Goal: Information Seeking & Learning: Learn about a topic

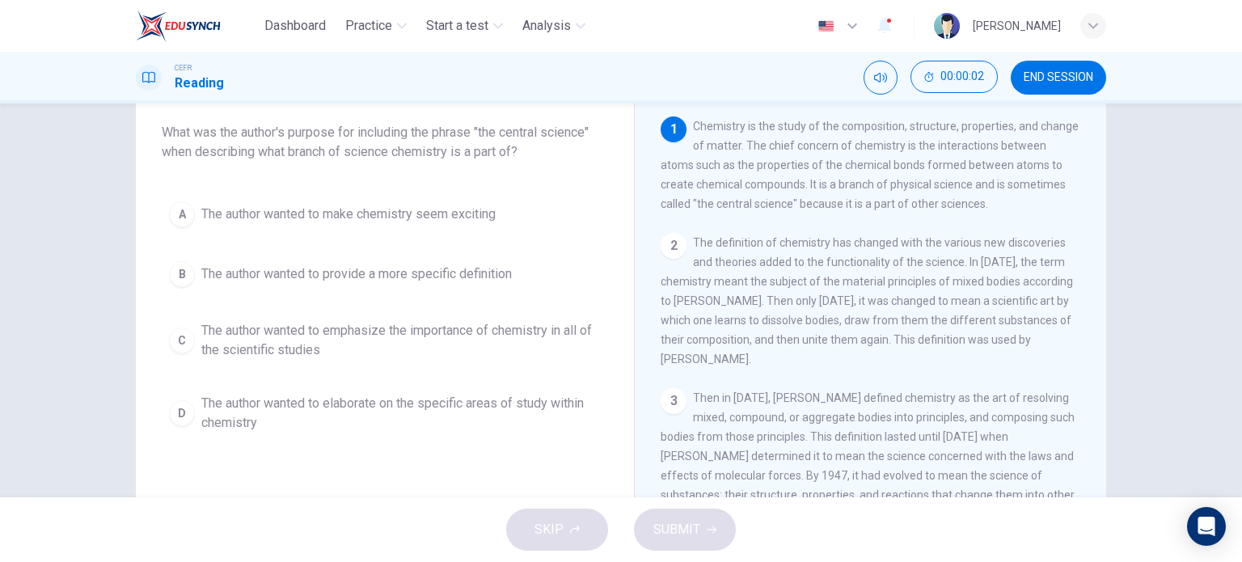
scroll to position [91, 0]
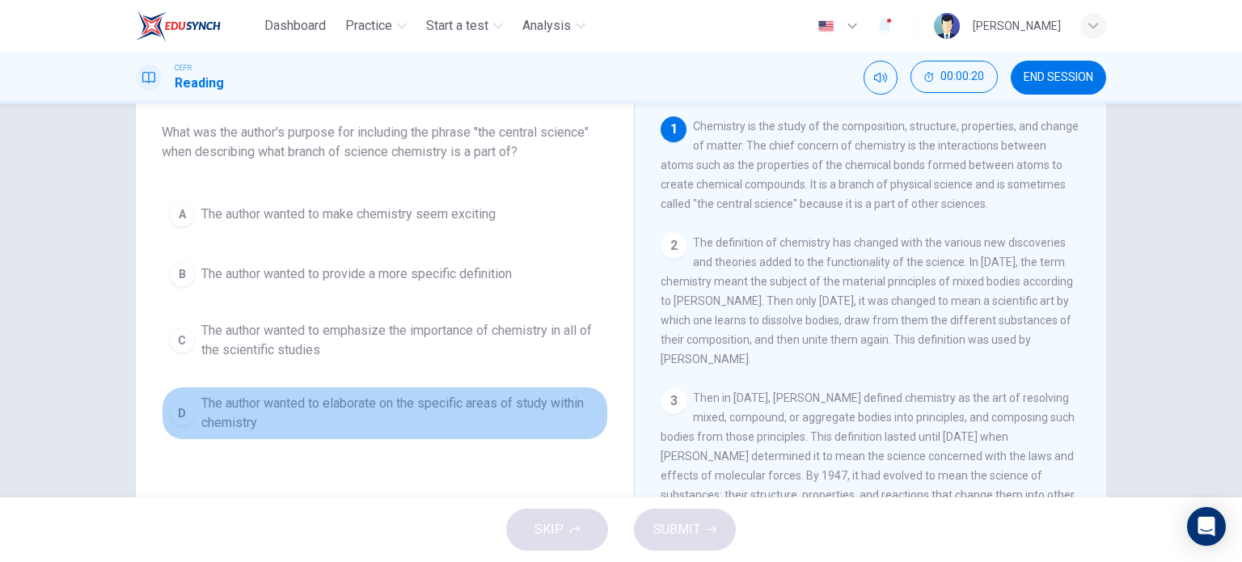
click at [169, 412] on div "D" at bounding box center [182, 413] width 26 height 26
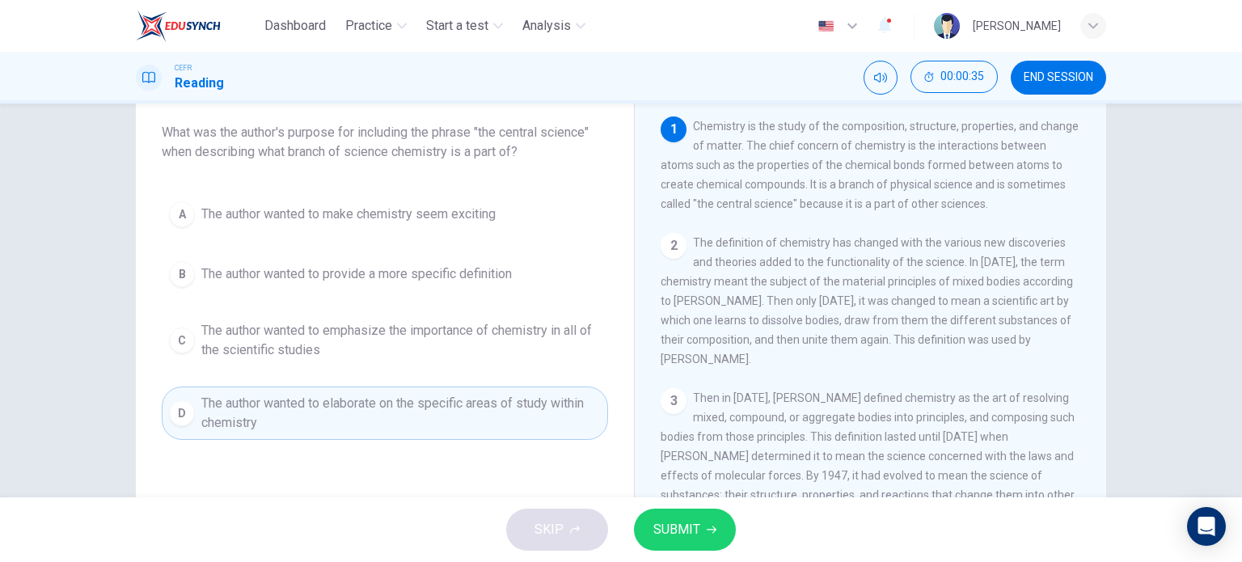
click at [688, 515] on button "SUBMIT" at bounding box center [685, 530] width 102 height 42
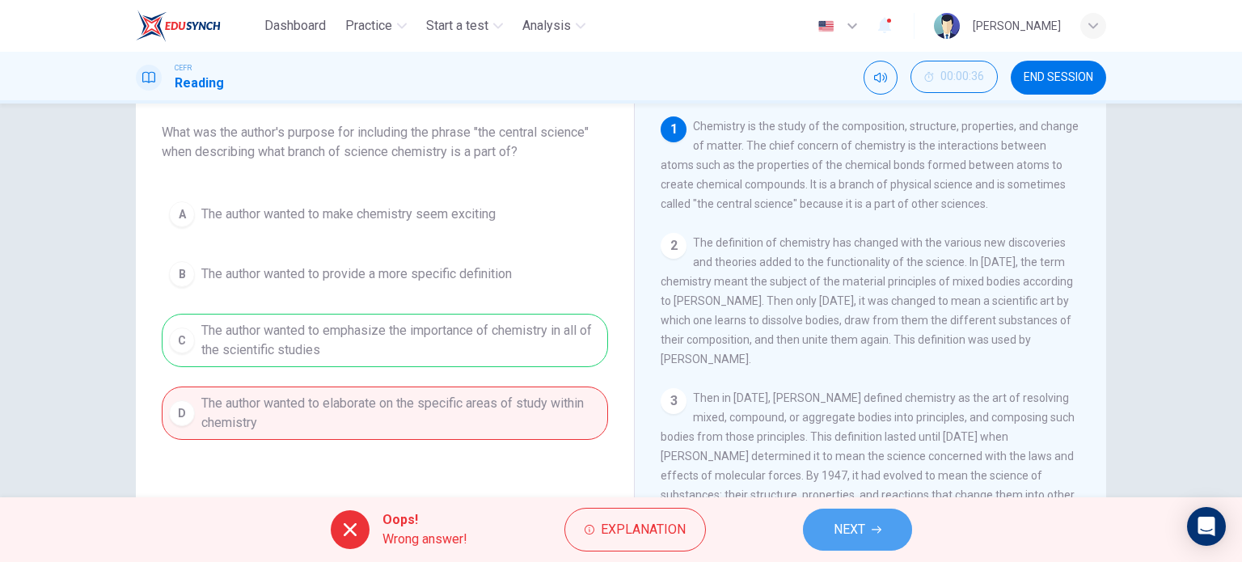
click at [842, 533] on span "NEXT" at bounding box center [850, 529] width 32 height 23
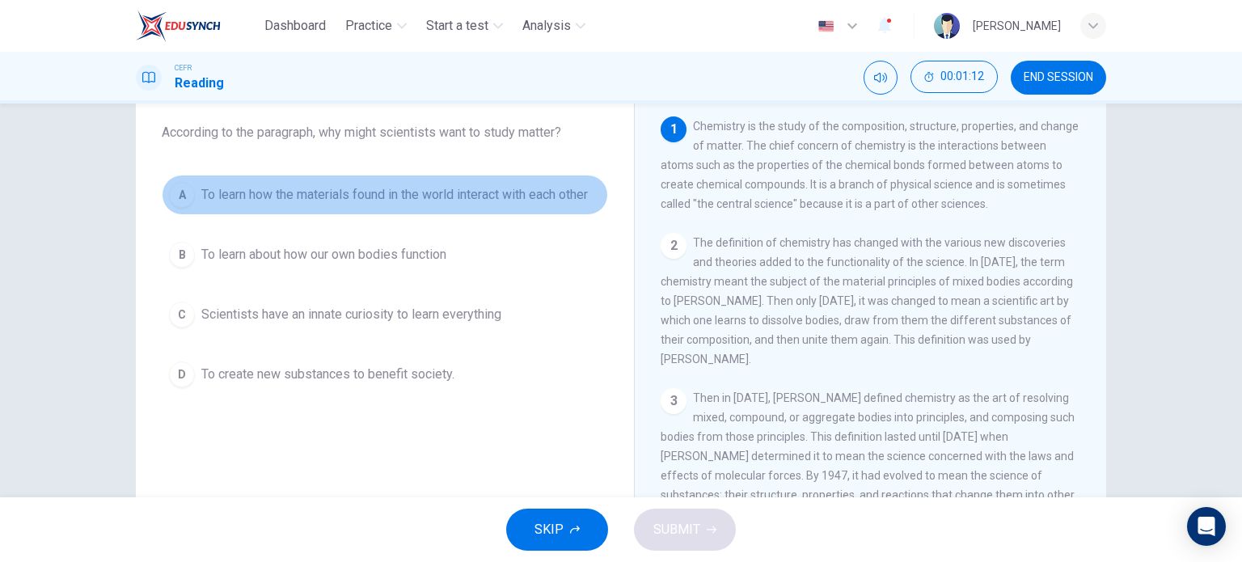
click at [171, 197] on div "A" at bounding box center [182, 195] width 26 height 26
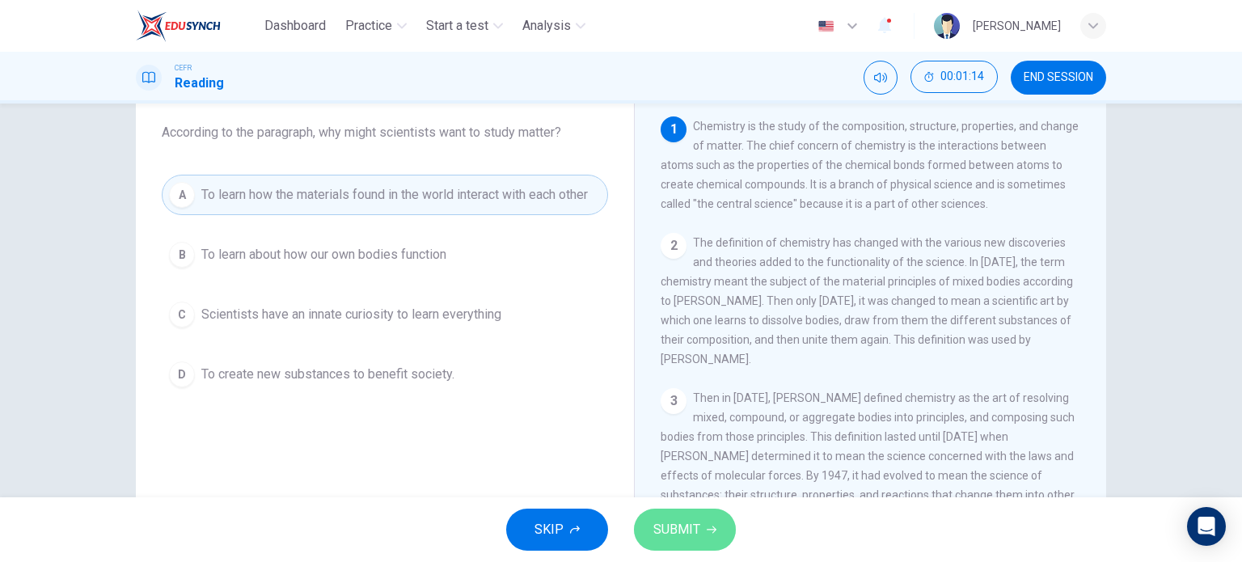
click at [689, 526] on span "SUBMIT" at bounding box center [676, 529] width 47 height 23
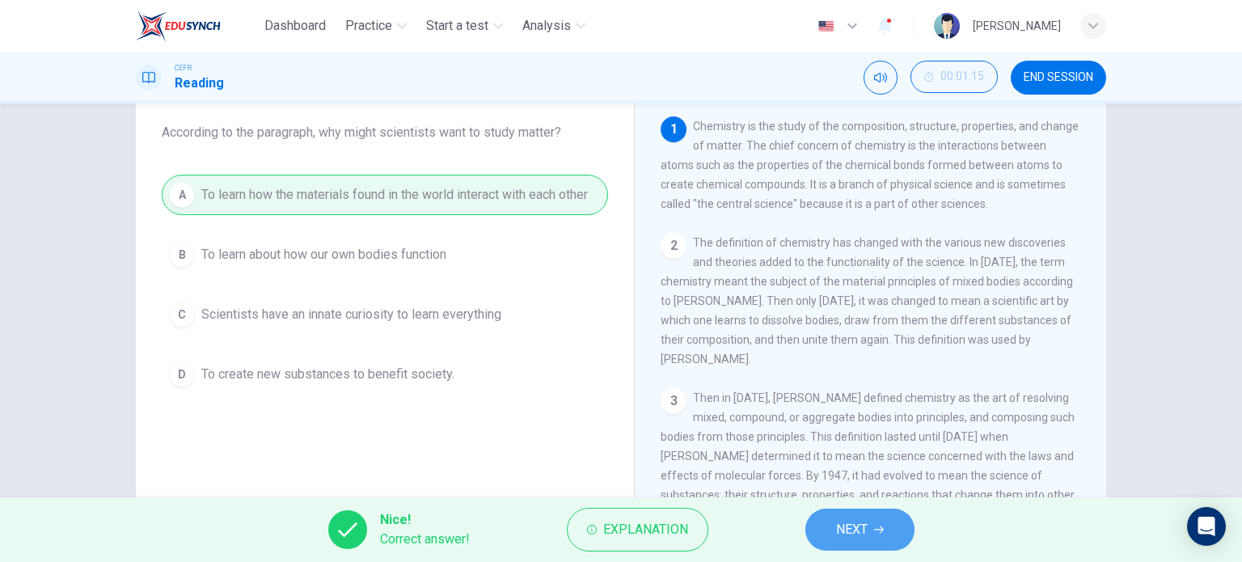
click at [896, 533] on button "NEXT" at bounding box center [859, 530] width 109 height 42
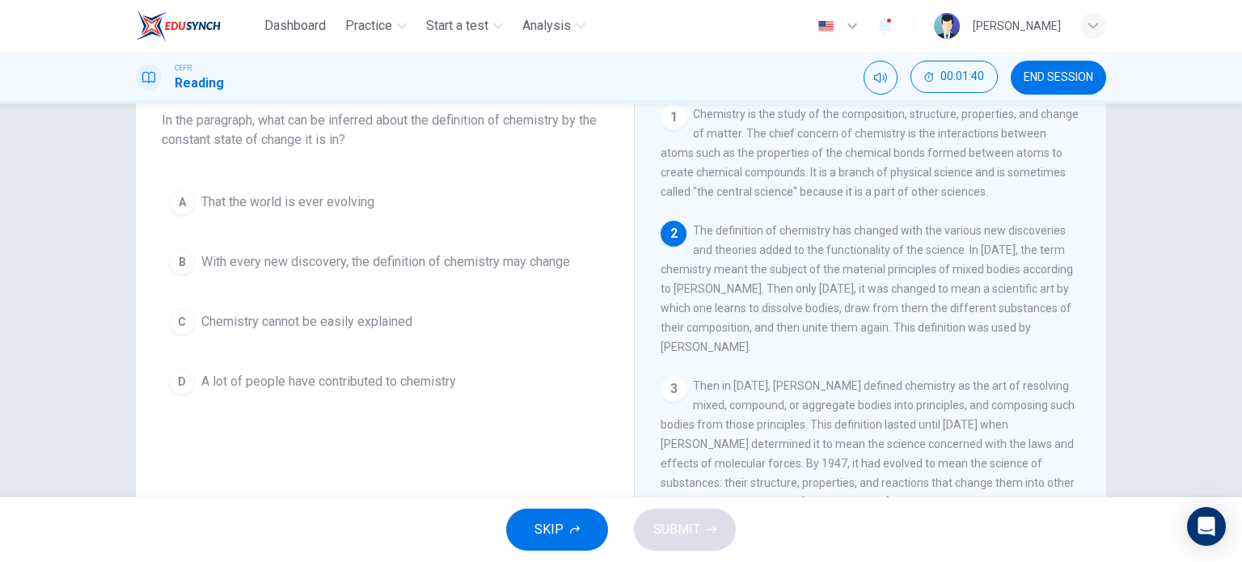
scroll to position [104, 0]
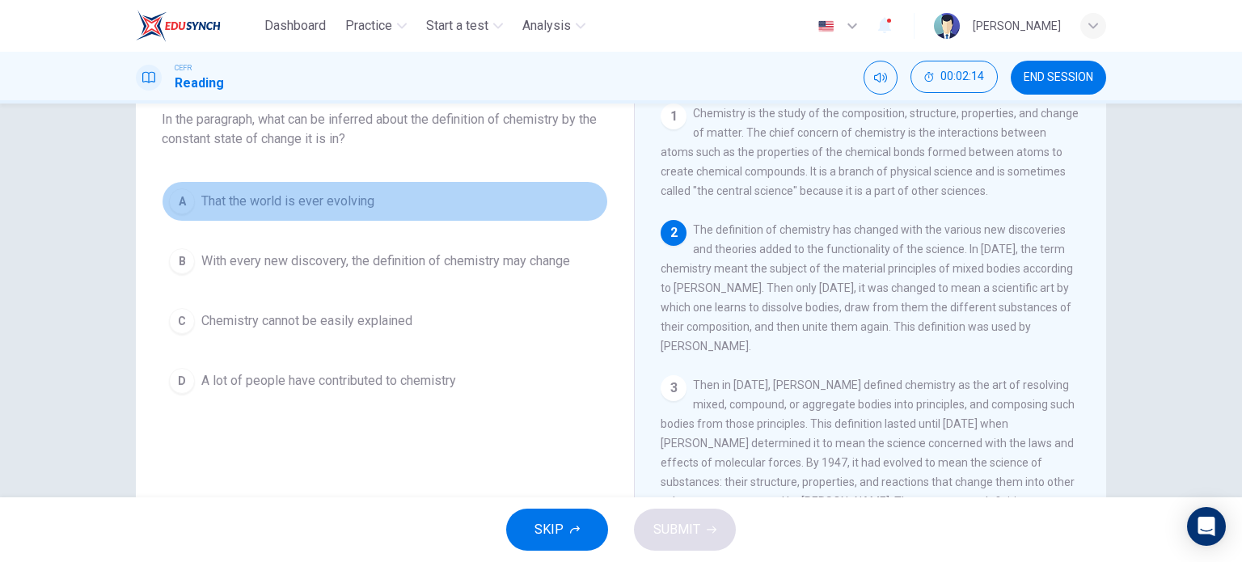
click at [169, 196] on div "A" at bounding box center [182, 201] width 26 height 26
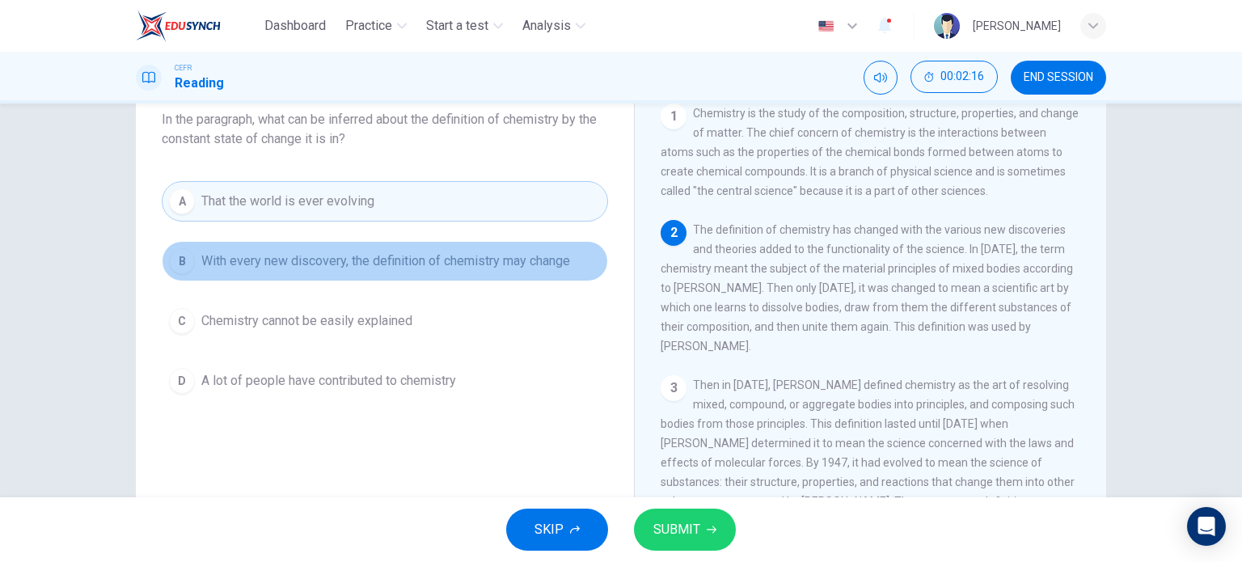
click at [175, 255] on div "B" at bounding box center [182, 261] width 26 height 26
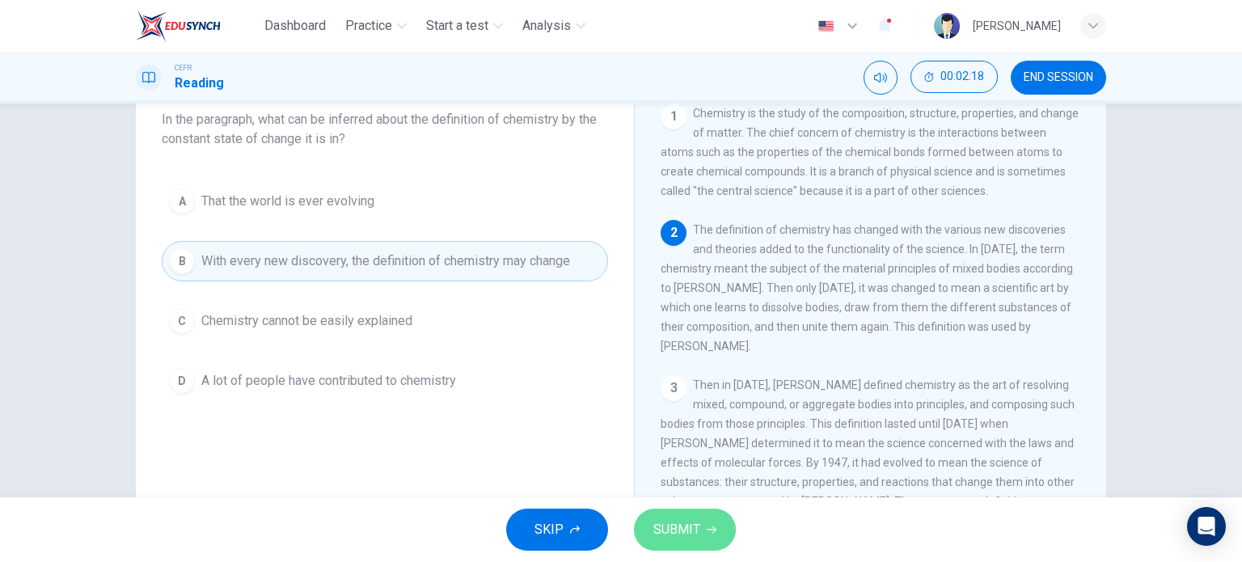
click at [711, 528] on icon "button" at bounding box center [712, 530] width 10 height 10
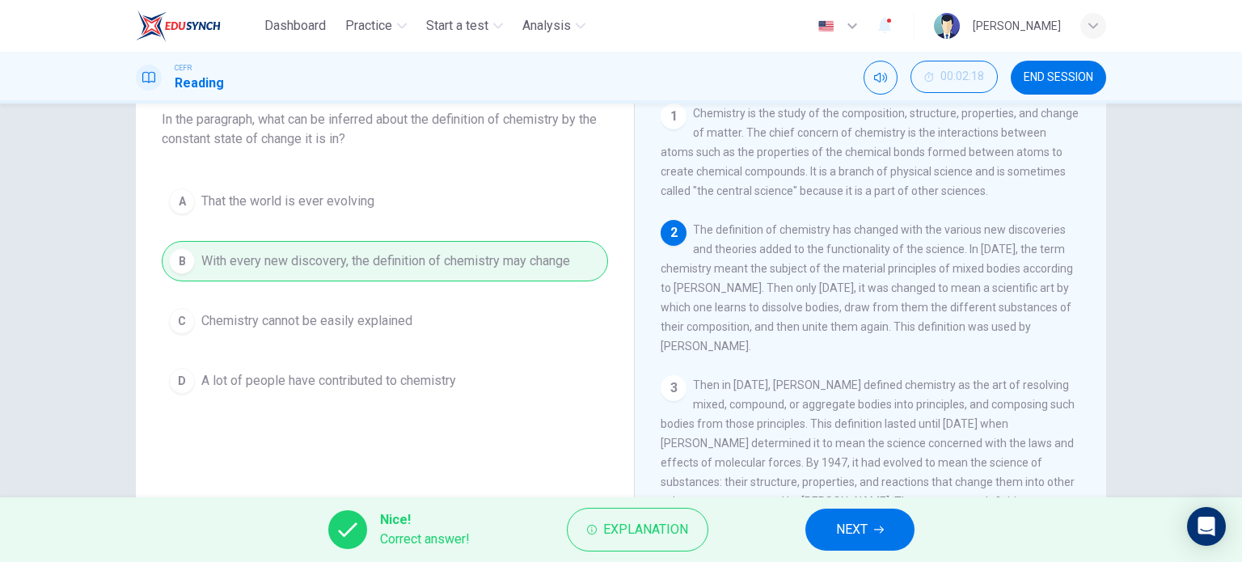
click at [876, 525] on icon "button" at bounding box center [879, 530] width 10 height 10
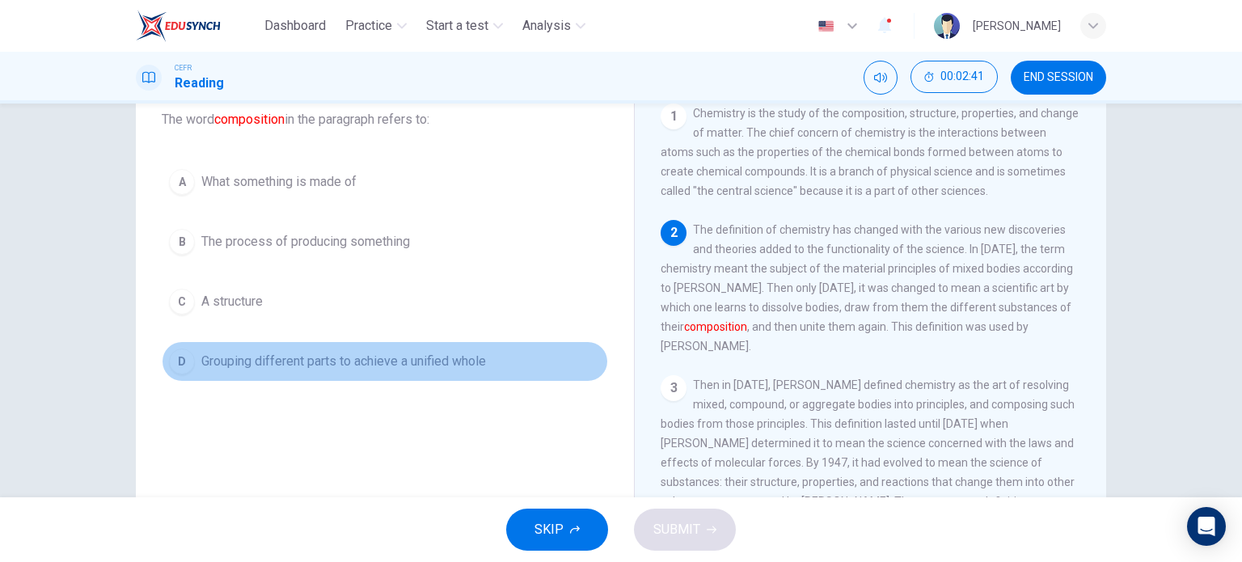
click at [164, 368] on button "D Grouping different parts to achieve a unified whole" at bounding box center [385, 361] width 446 height 40
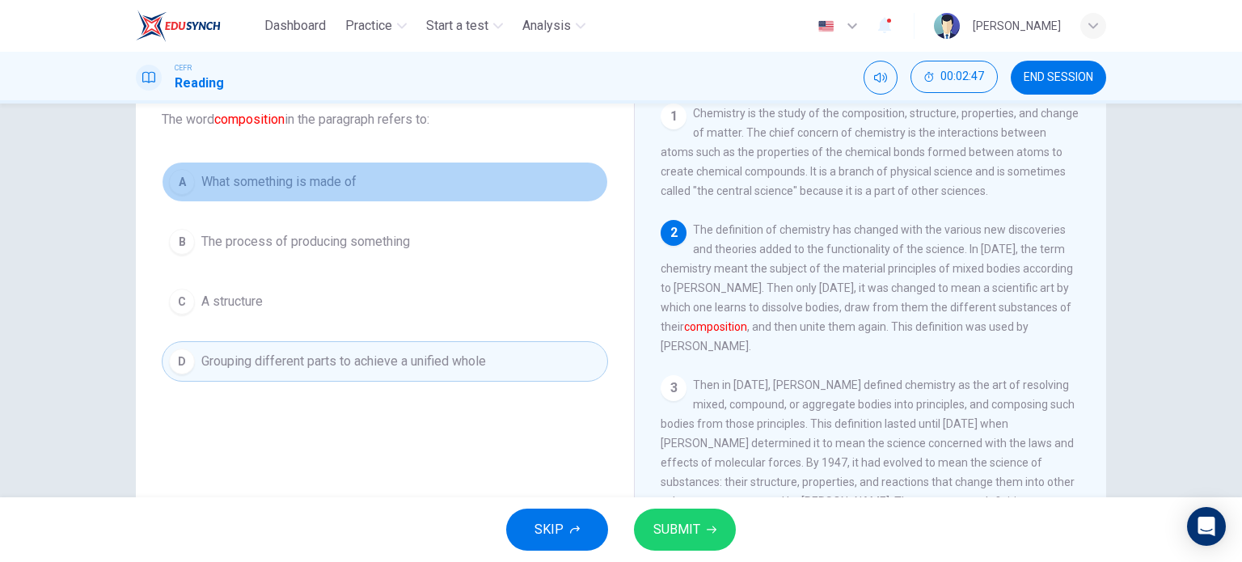
click at [180, 184] on div "A" at bounding box center [182, 182] width 26 height 26
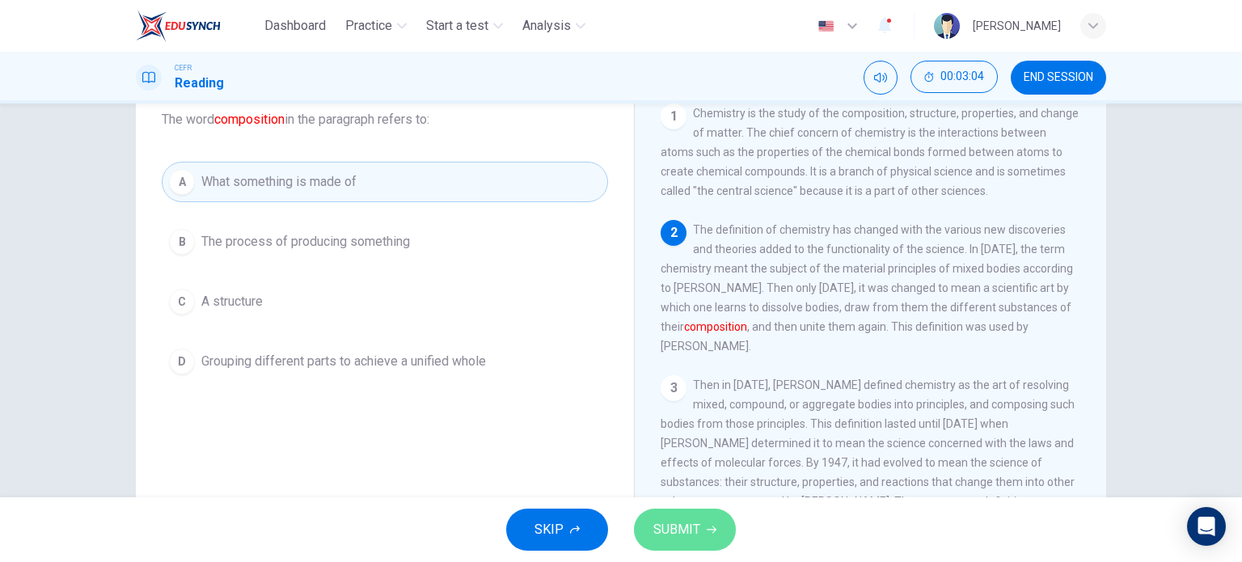
click at [676, 522] on span "SUBMIT" at bounding box center [676, 529] width 47 height 23
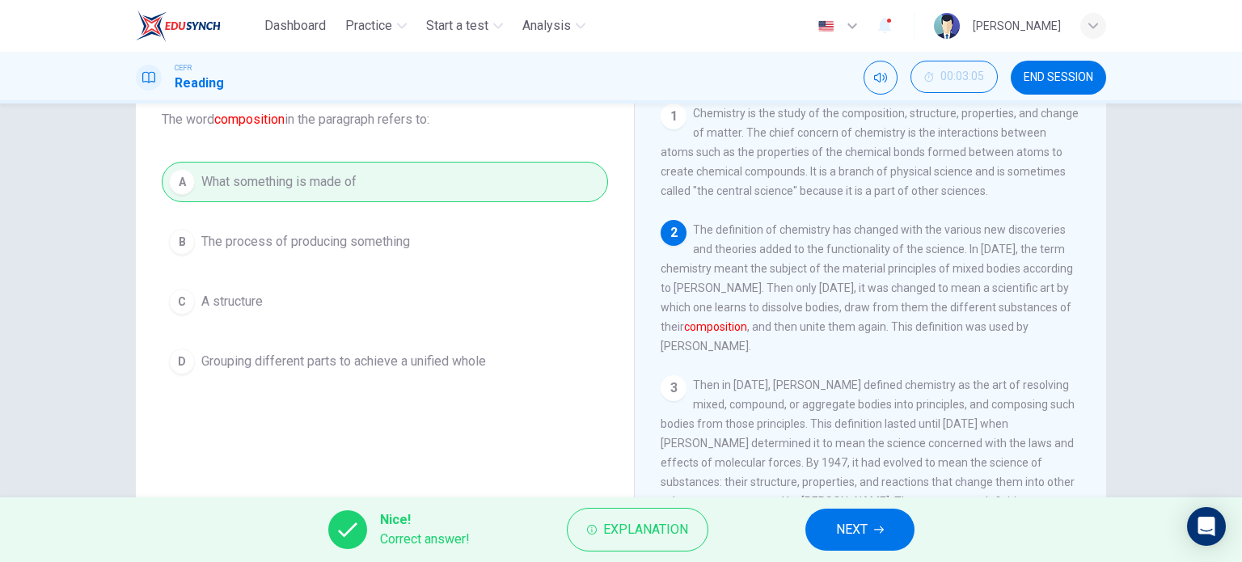
click at [847, 528] on span "NEXT" at bounding box center [852, 529] width 32 height 23
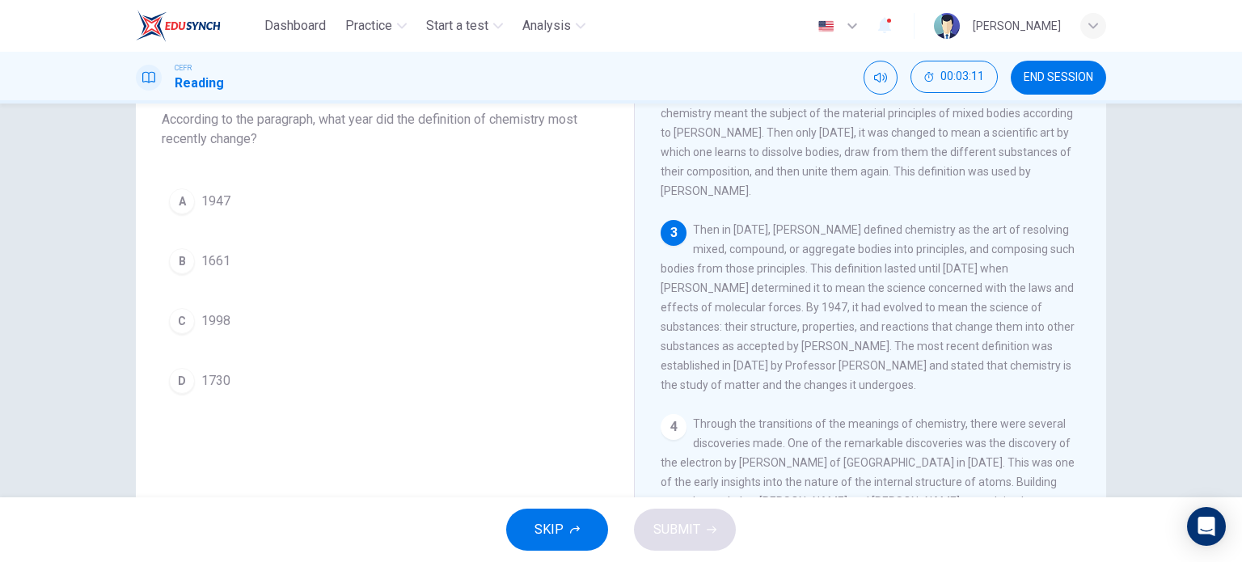
scroll to position [155, 0]
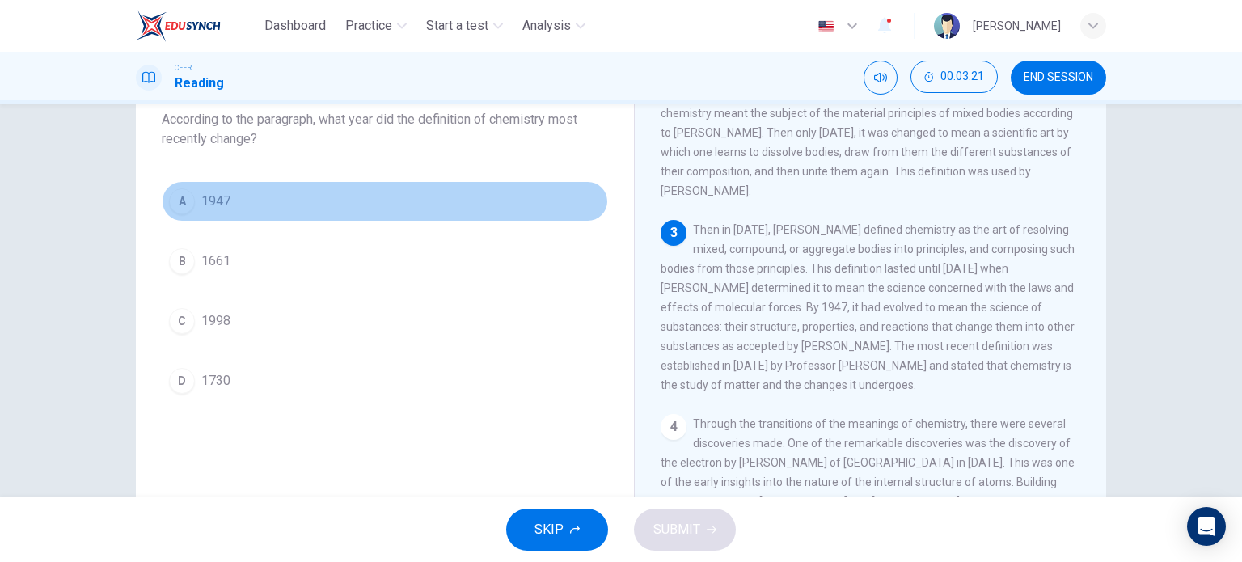
click at [181, 199] on div "A" at bounding box center [182, 201] width 26 height 26
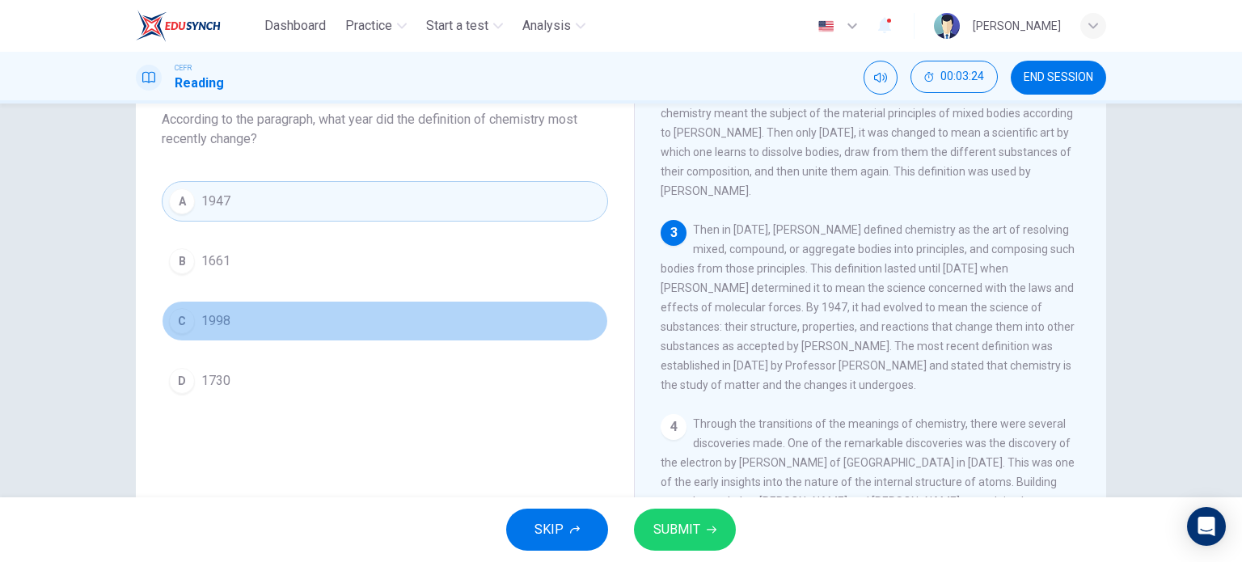
click at [179, 319] on div "C" at bounding box center [182, 321] width 26 height 26
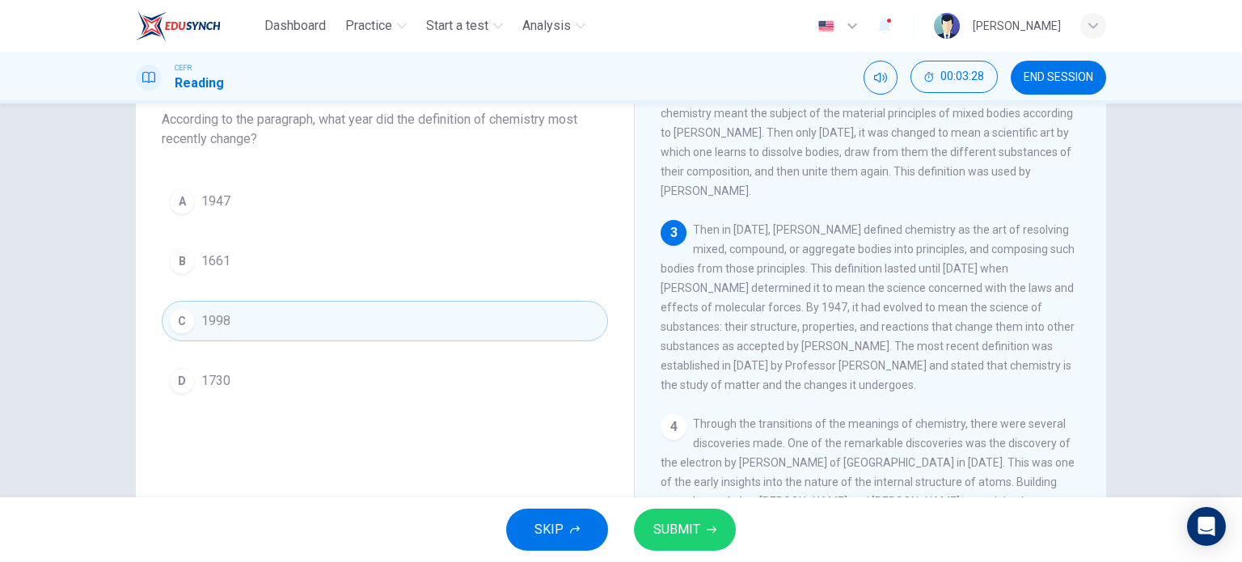
click at [686, 543] on button "SUBMIT" at bounding box center [685, 530] width 102 height 42
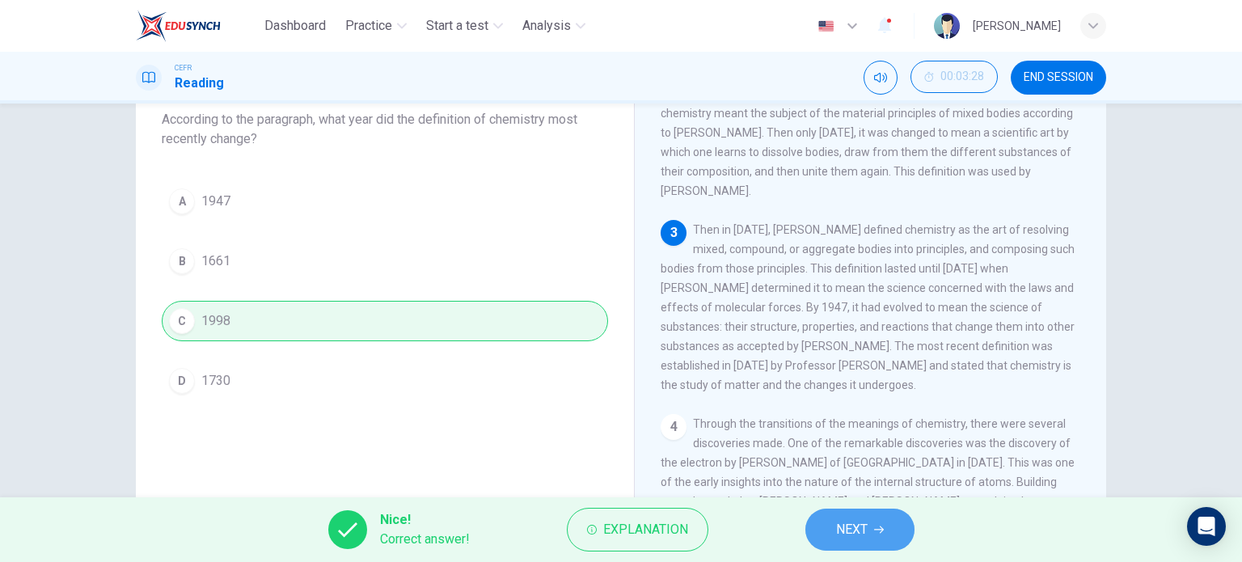
click at [889, 529] on button "NEXT" at bounding box center [859, 530] width 109 height 42
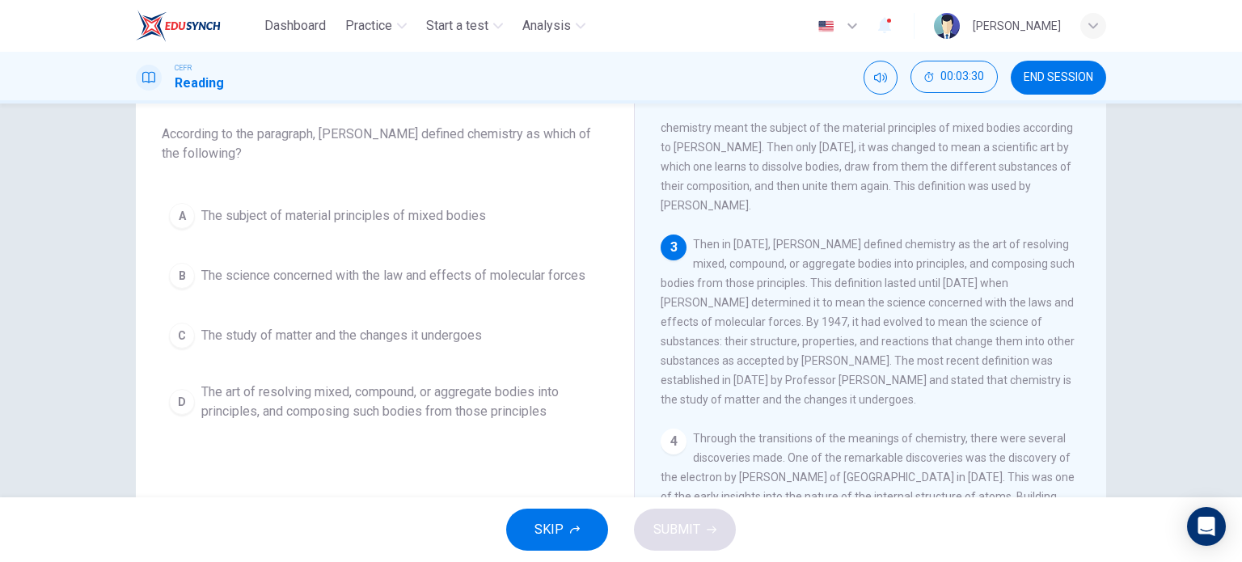
scroll to position [87, 0]
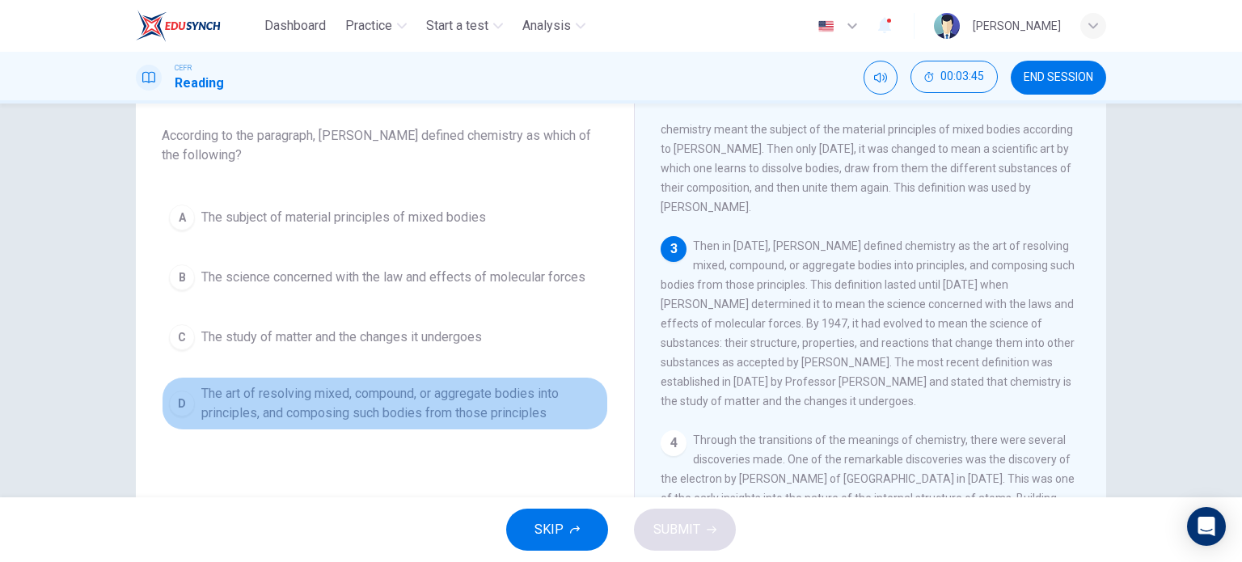
click at [171, 397] on div "D" at bounding box center [182, 404] width 26 height 26
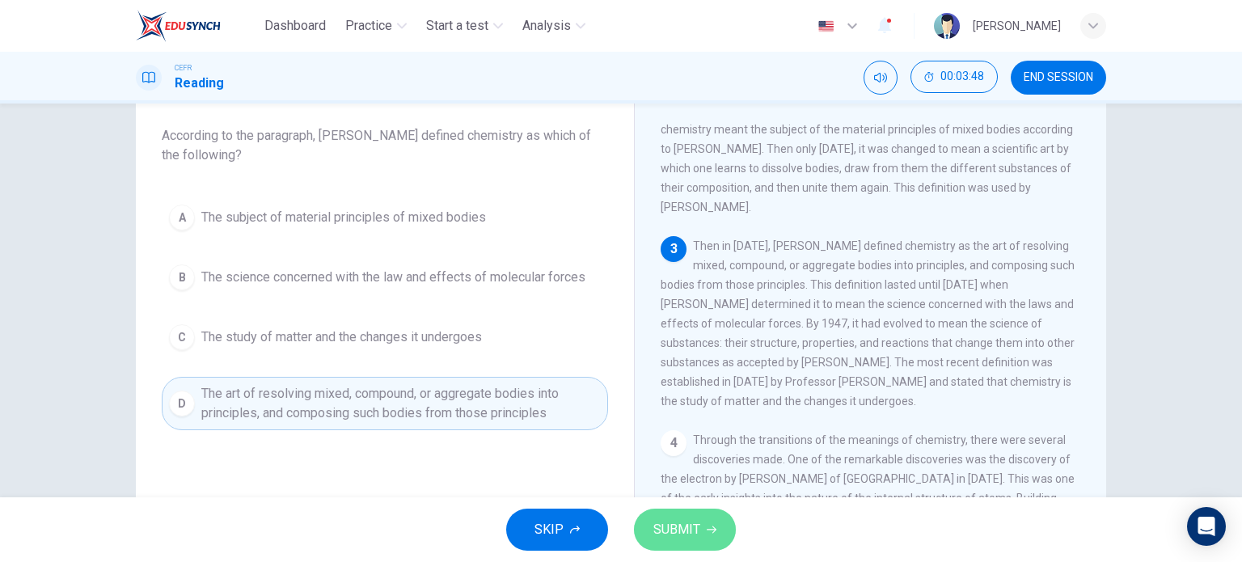
click at [668, 522] on span "SUBMIT" at bounding box center [676, 529] width 47 height 23
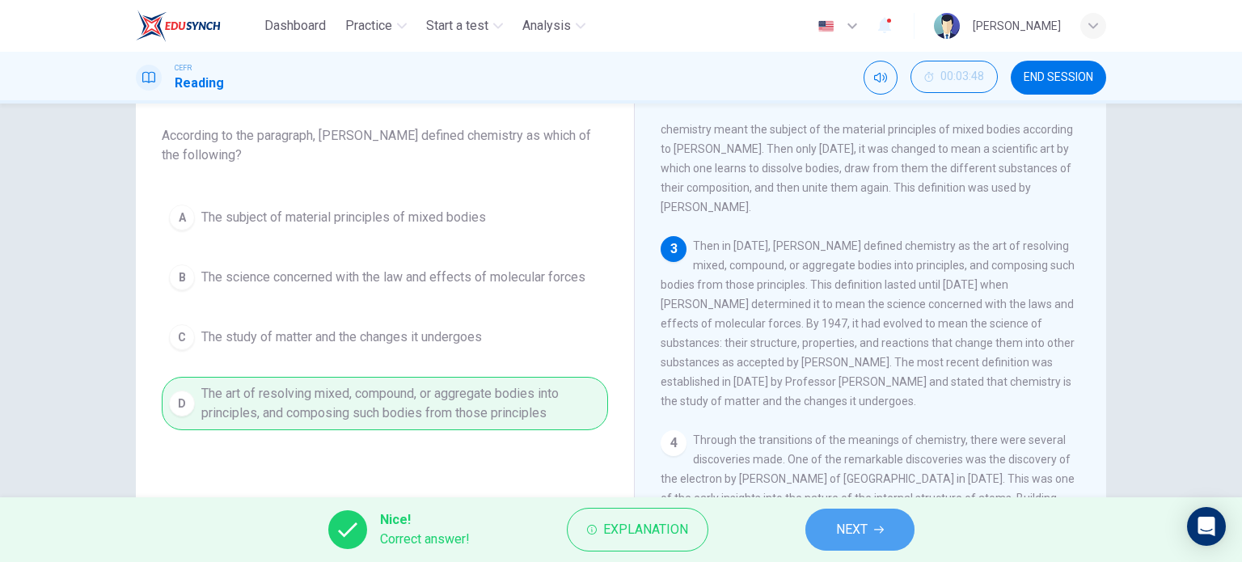
click at [851, 521] on span "NEXT" at bounding box center [852, 529] width 32 height 23
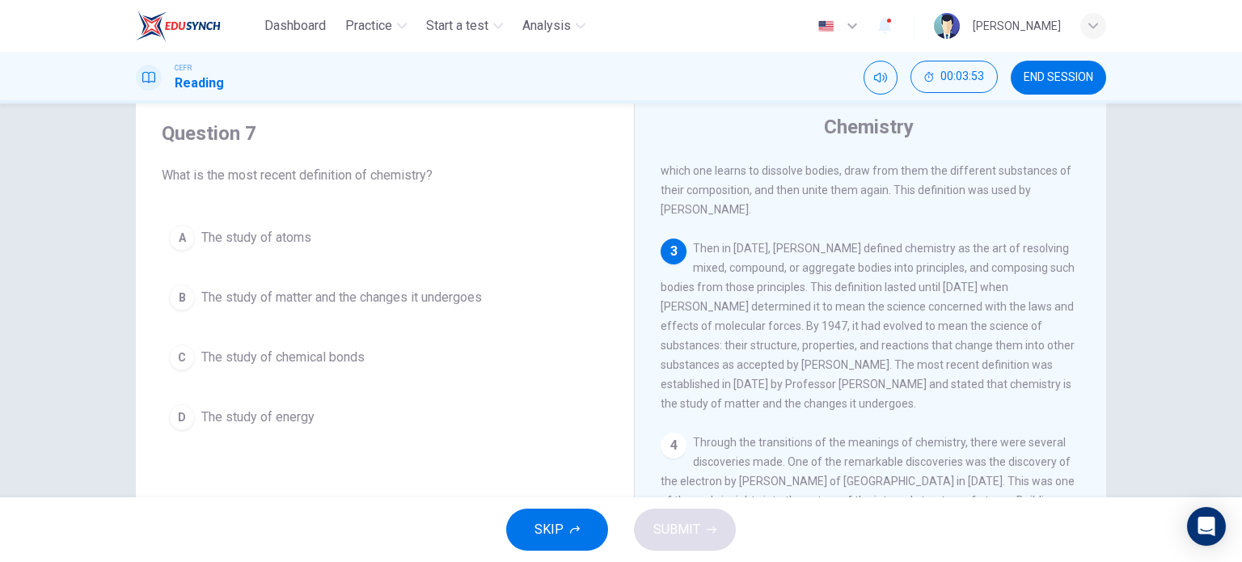
scroll to position [193, 0]
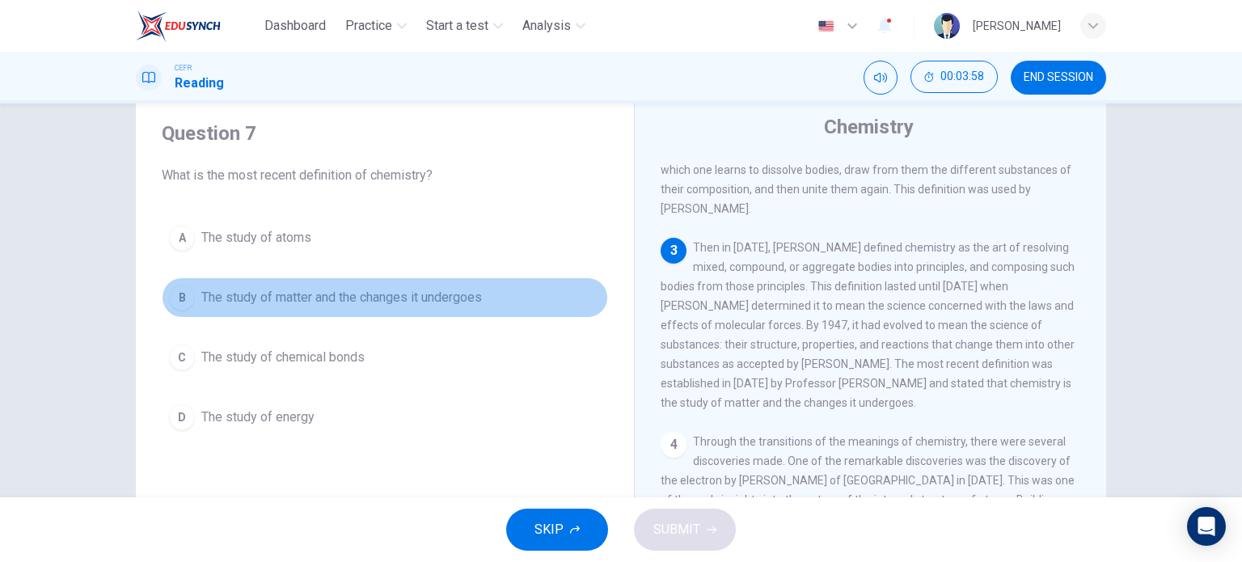
click at [171, 302] on div "B" at bounding box center [182, 298] width 26 height 26
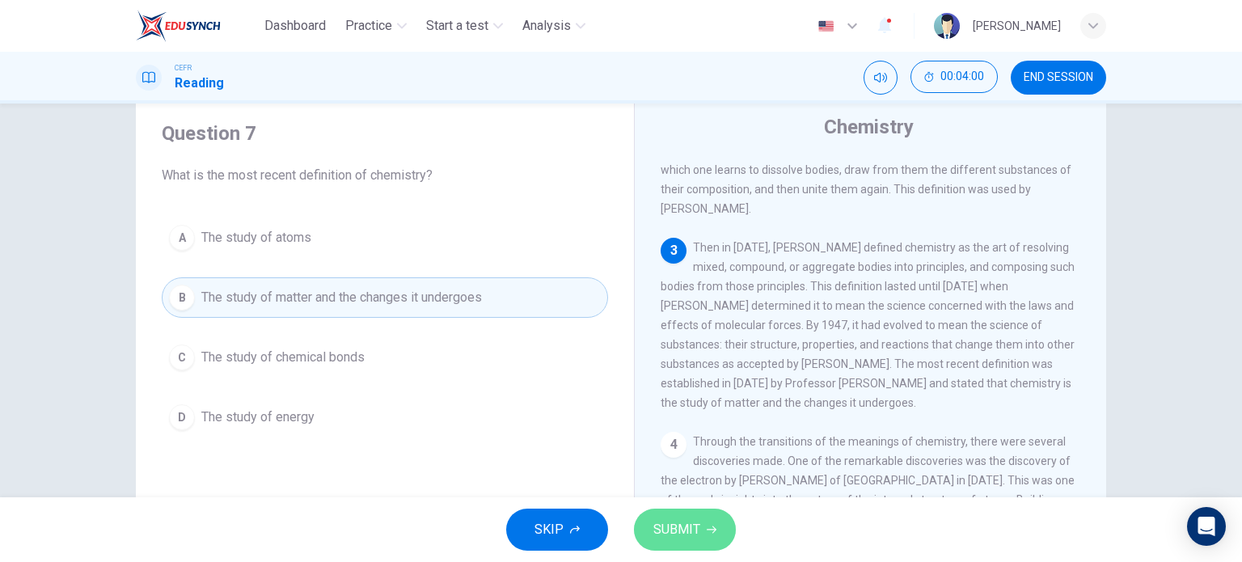
click at [674, 530] on span "SUBMIT" at bounding box center [676, 529] width 47 height 23
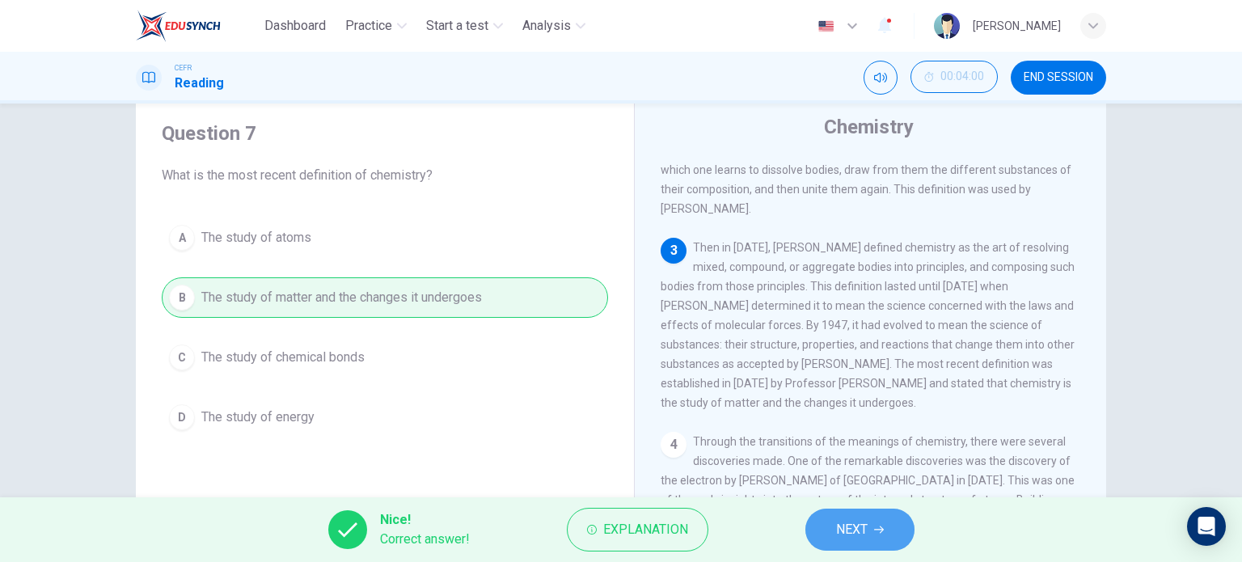
click at [869, 535] on button "NEXT" at bounding box center [859, 530] width 109 height 42
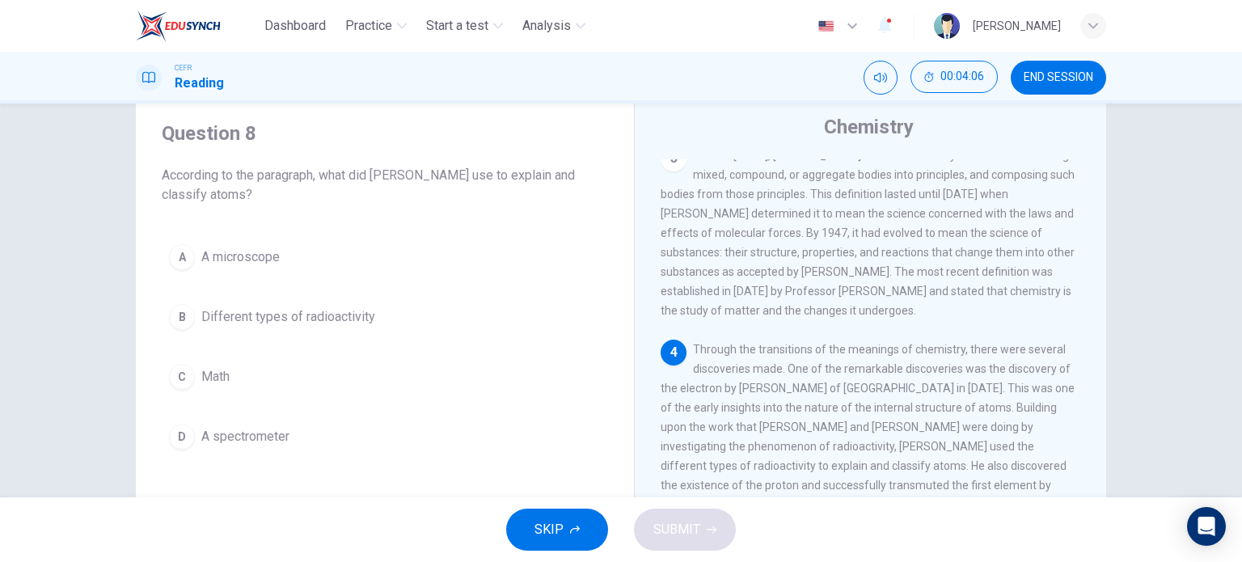
scroll to position [304, 0]
click at [163, 310] on button "B Different types of radioactivity" at bounding box center [385, 317] width 446 height 40
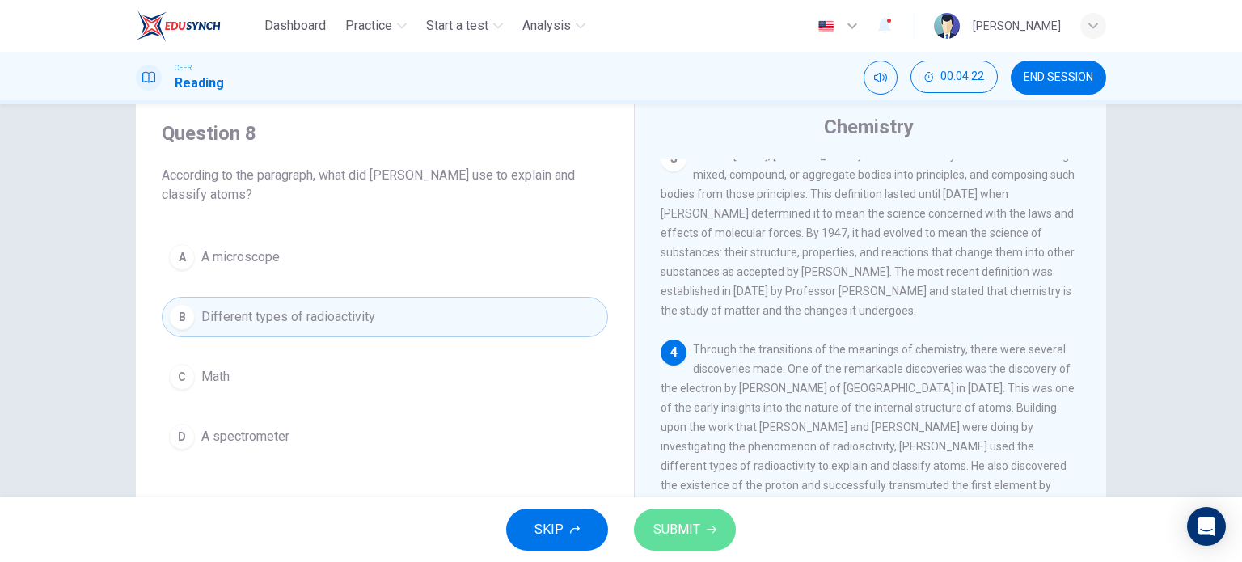
click at [681, 534] on span "SUBMIT" at bounding box center [676, 529] width 47 height 23
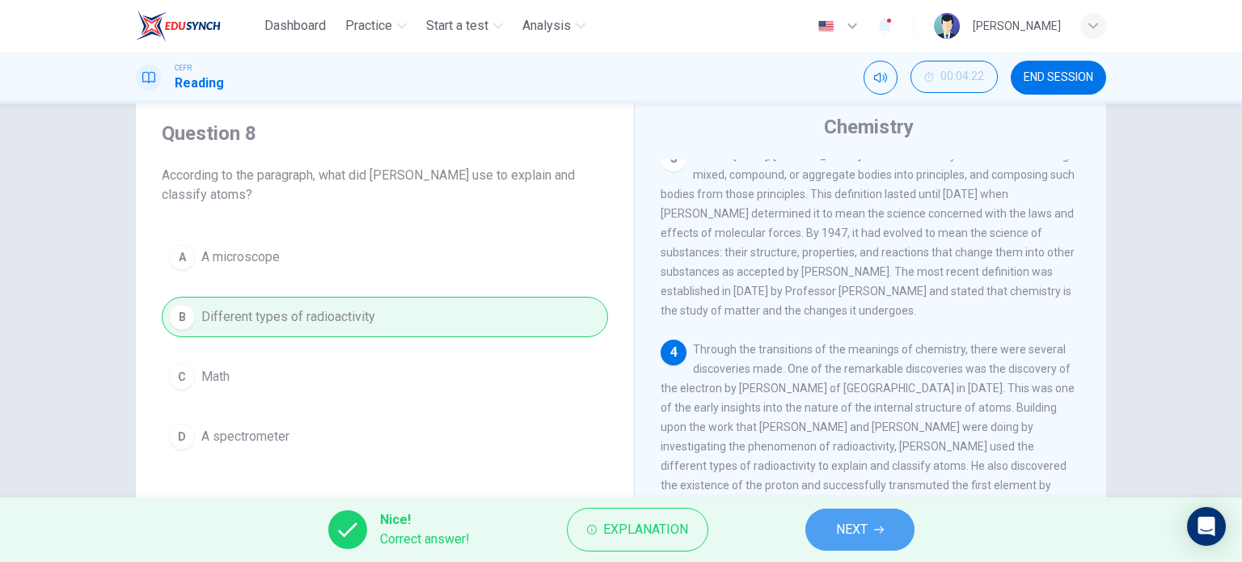
click at [832, 517] on button "NEXT" at bounding box center [859, 530] width 109 height 42
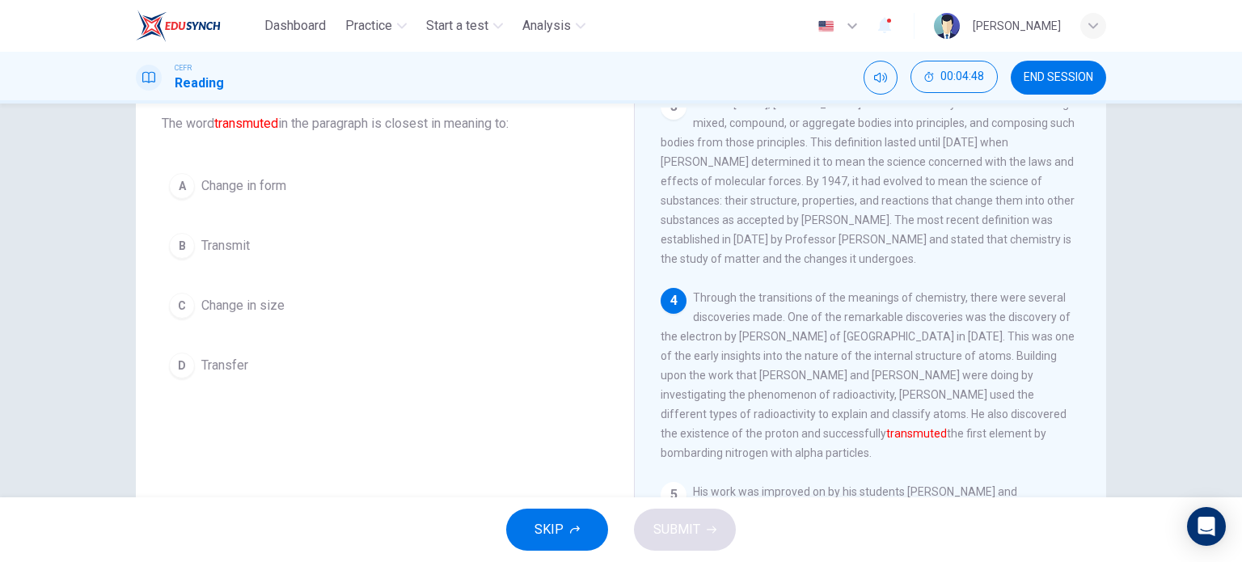
scroll to position [99, 0]
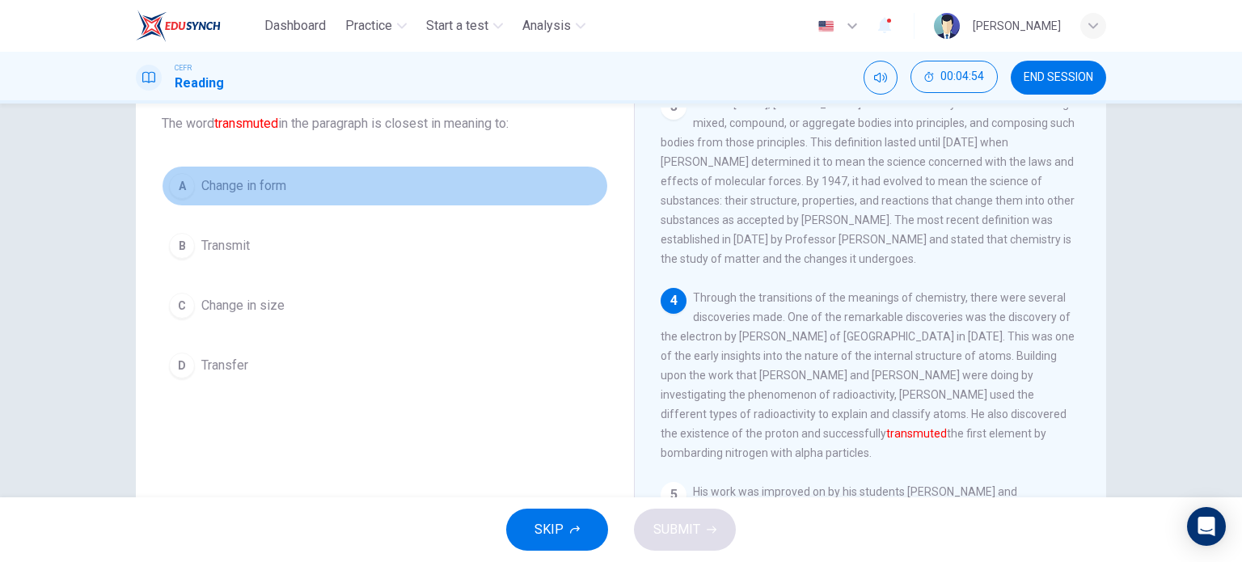
click at [174, 190] on div "A" at bounding box center [182, 186] width 26 height 26
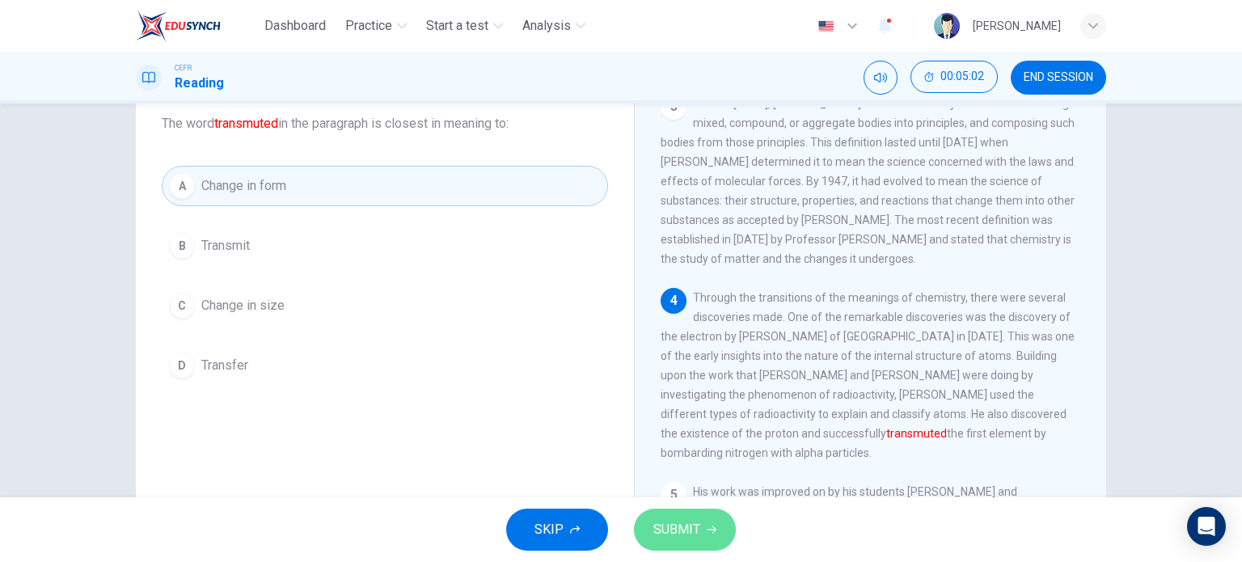
click at [712, 538] on button "SUBMIT" at bounding box center [685, 530] width 102 height 42
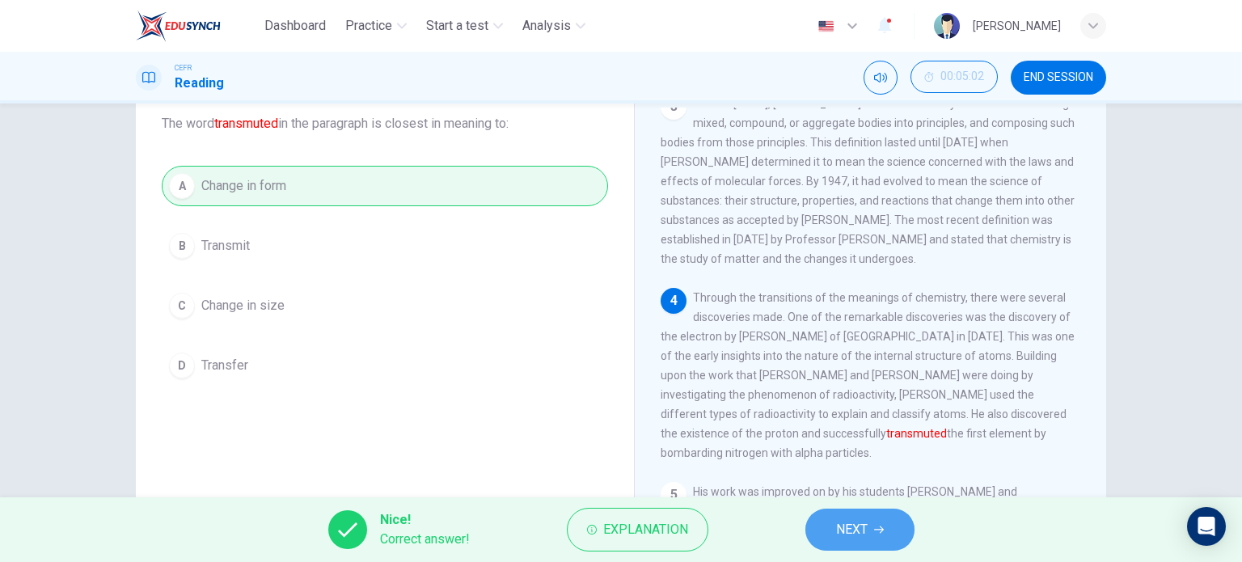
click at [876, 532] on icon "button" at bounding box center [879, 530] width 10 height 10
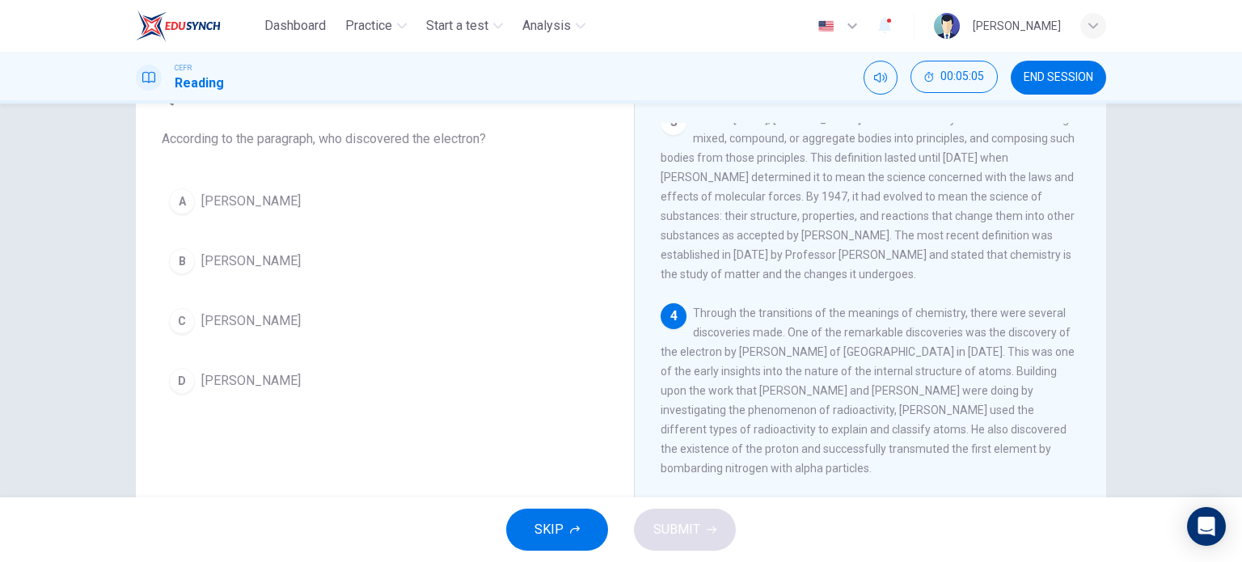
scroll to position [83, 0]
click at [786, 403] on span "Through the transitions of the meanings of chemistry, there were several discov…" at bounding box center [868, 391] width 414 height 168
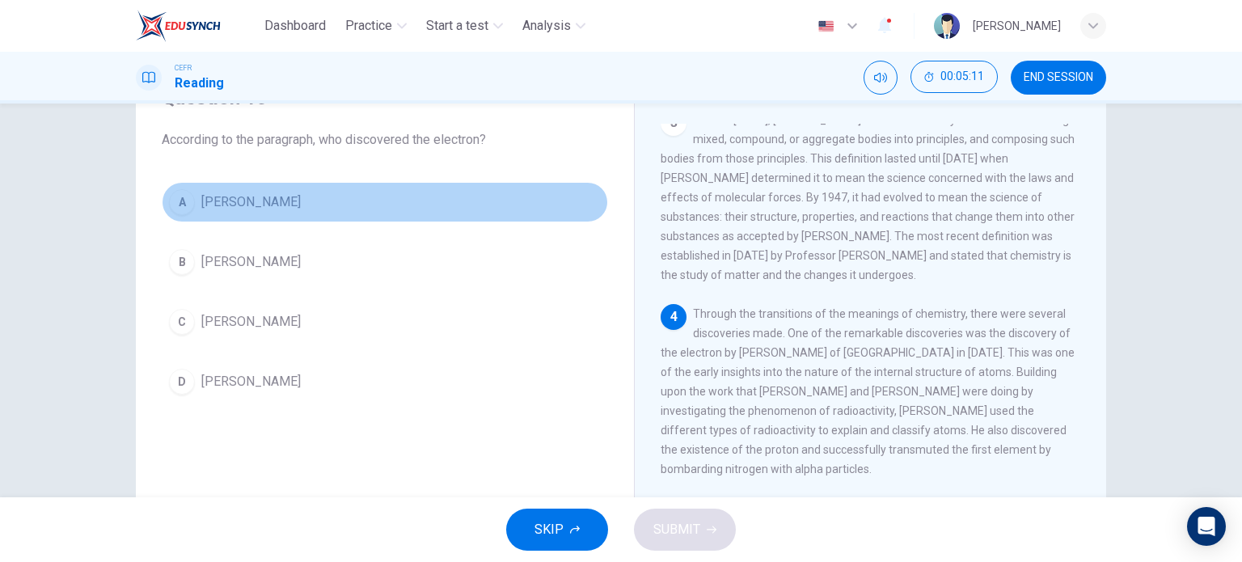
click at [180, 199] on div "A" at bounding box center [182, 202] width 26 height 26
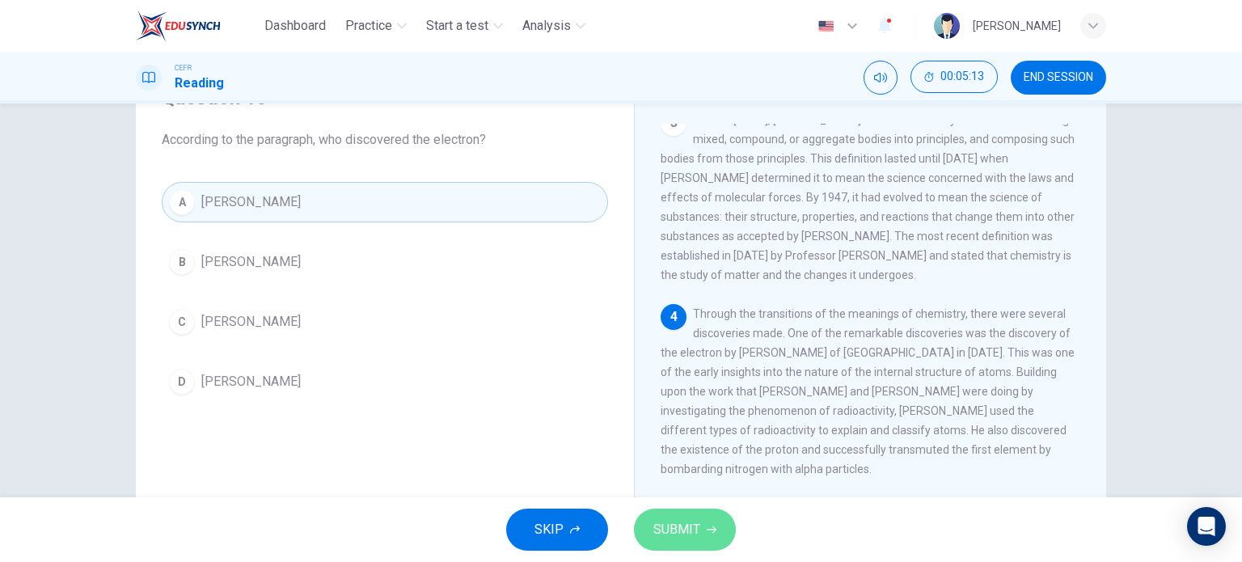
click at [707, 530] on icon "button" at bounding box center [712, 530] width 10 height 10
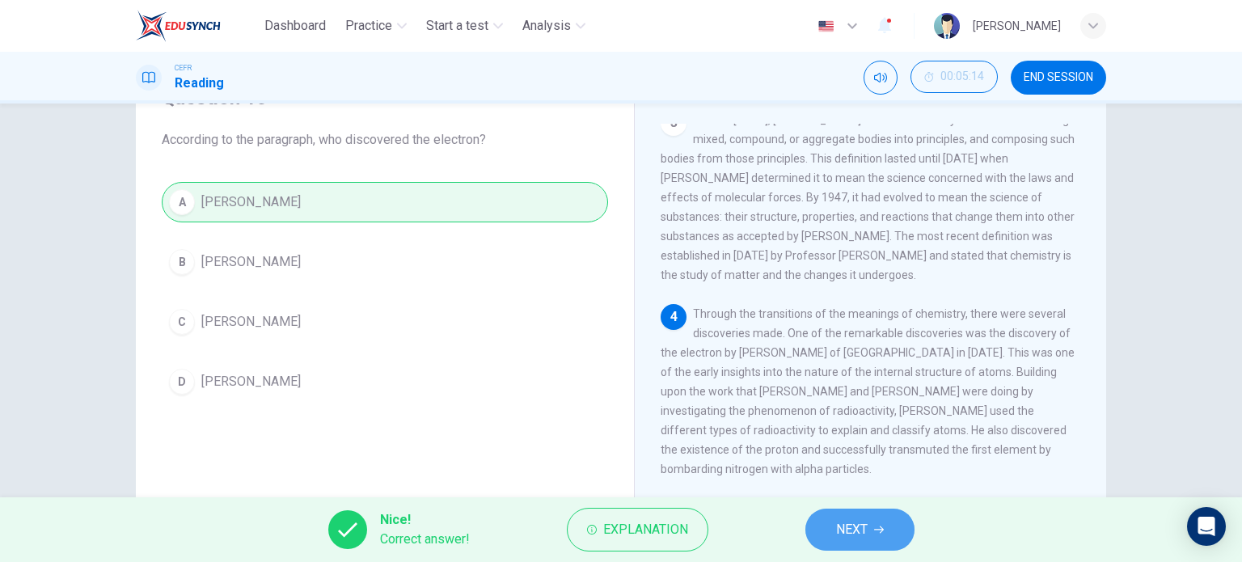
click at [851, 522] on span "NEXT" at bounding box center [852, 529] width 32 height 23
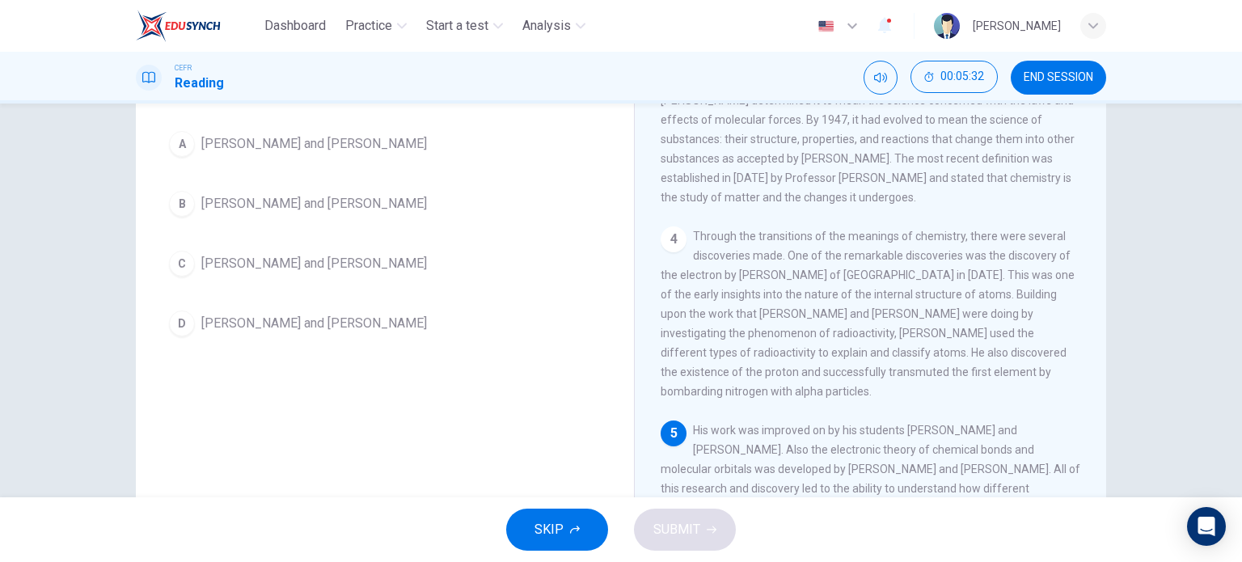
scroll to position [151, 0]
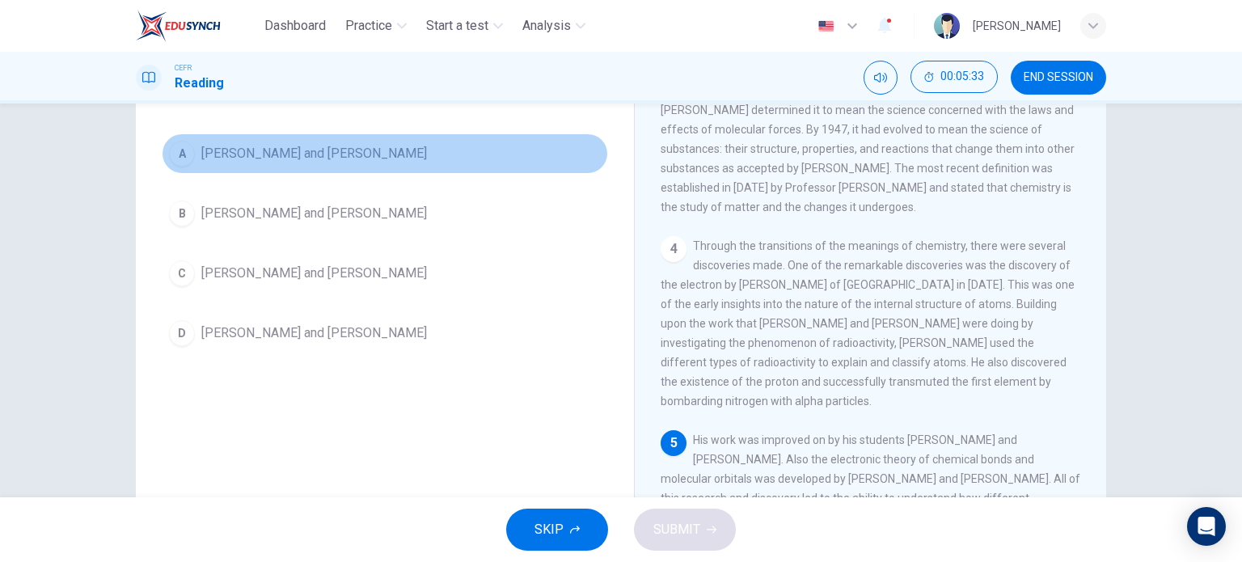
click at [191, 151] on button "A [PERSON_NAME] and [PERSON_NAME]" at bounding box center [385, 153] width 446 height 40
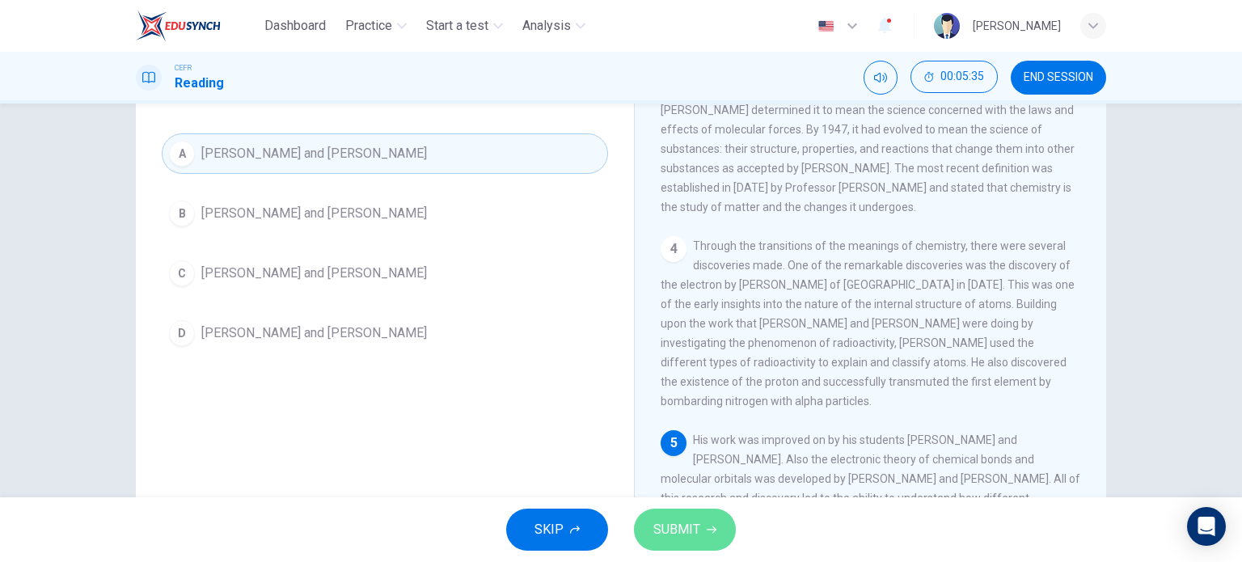
click at [672, 517] on button "SUBMIT" at bounding box center [685, 530] width 102 height 42
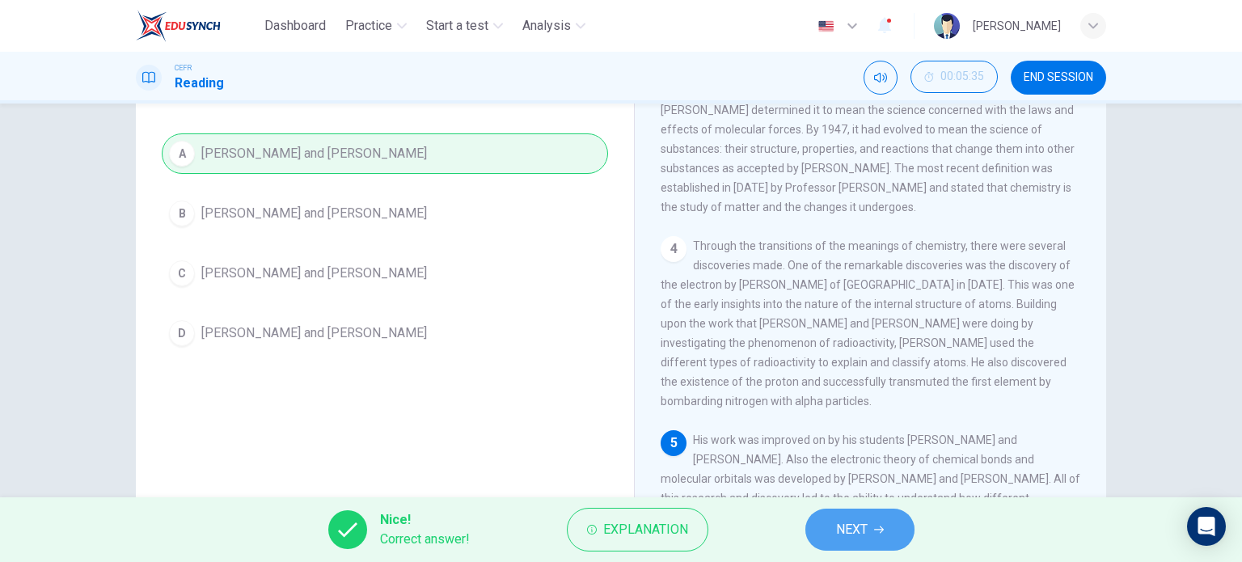
click at [864, 537] on span "NEXT" at bounding box center [852, 529] width 32 height 23
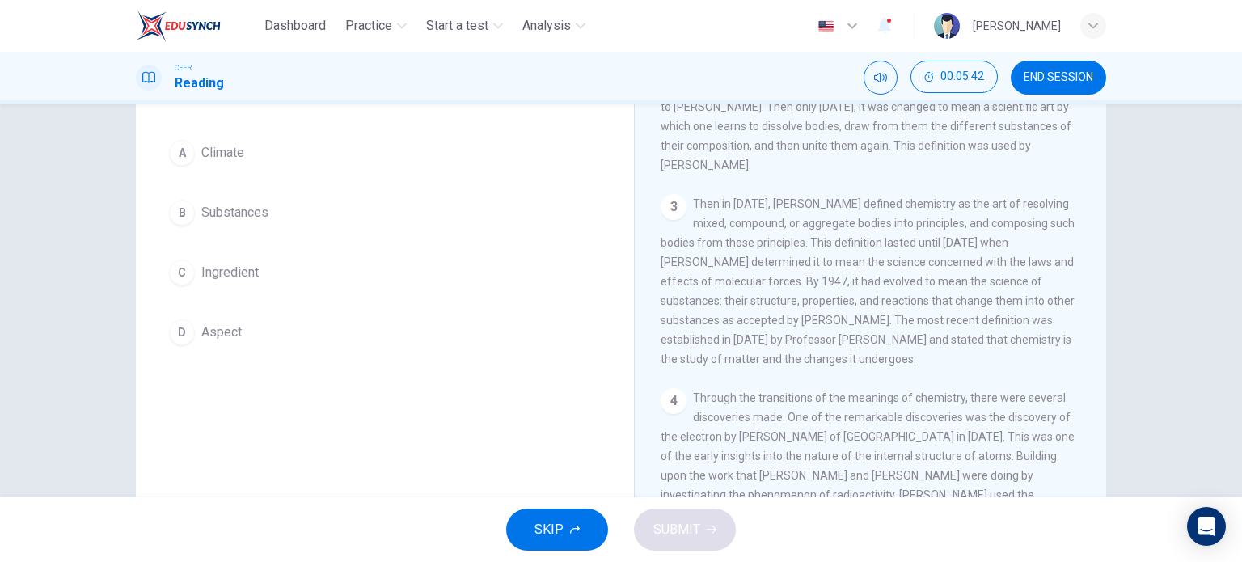
scroll to position [132, 0]
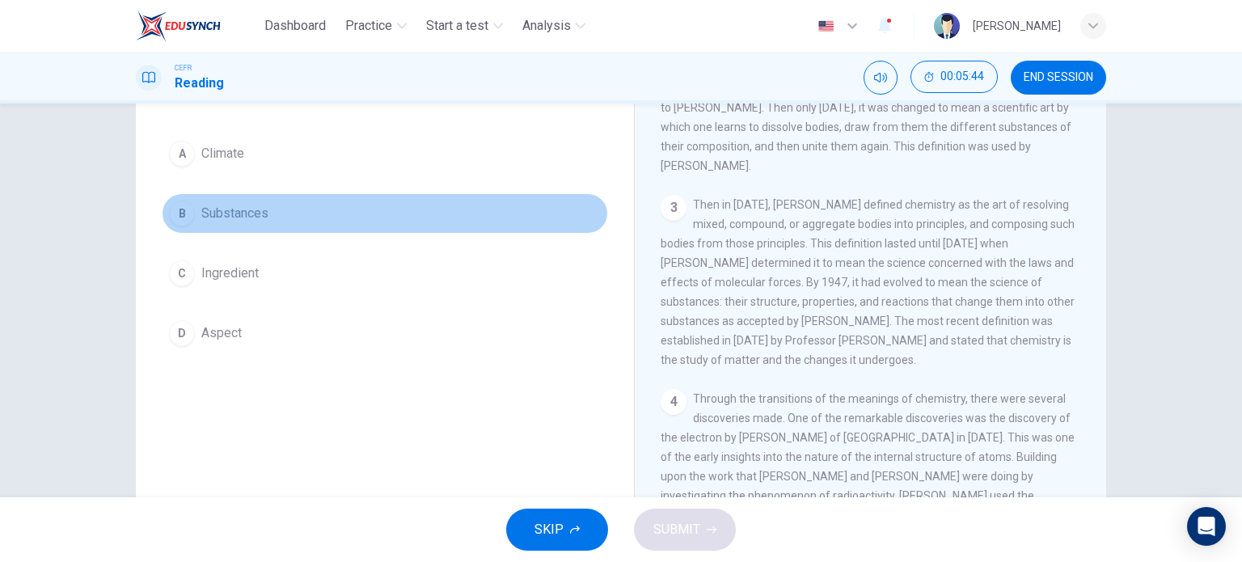
click at [174, 209] on div "B" at bounding box center [182, 214] width 26 height 26
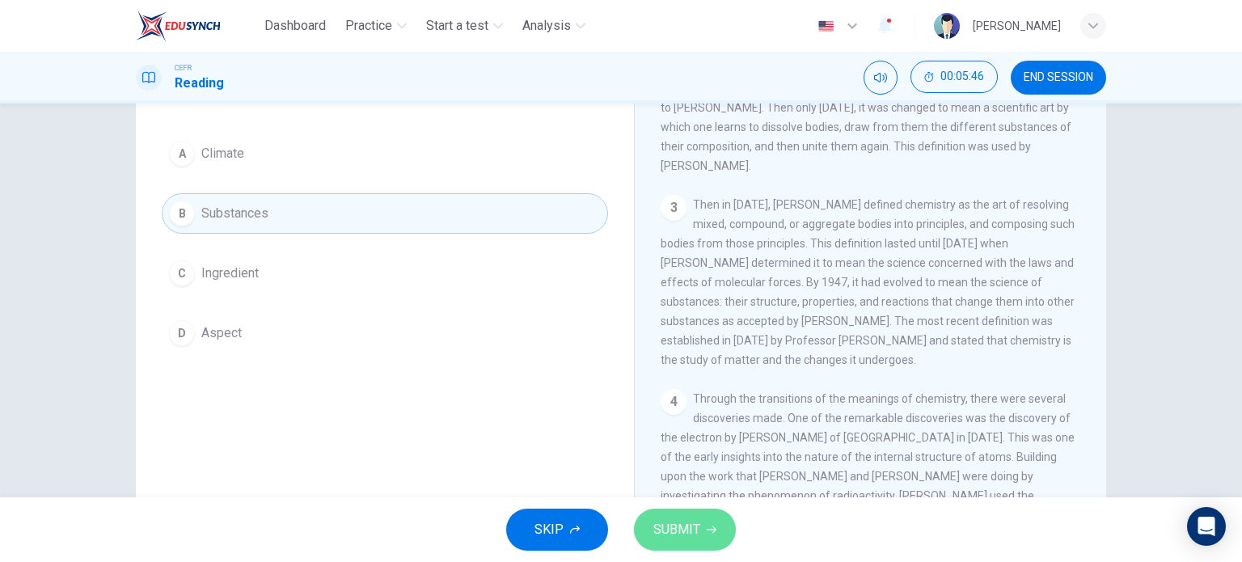
click at [662, 525] on span "SUBMIT" at bounding box center [676, 529] width 47 height 23
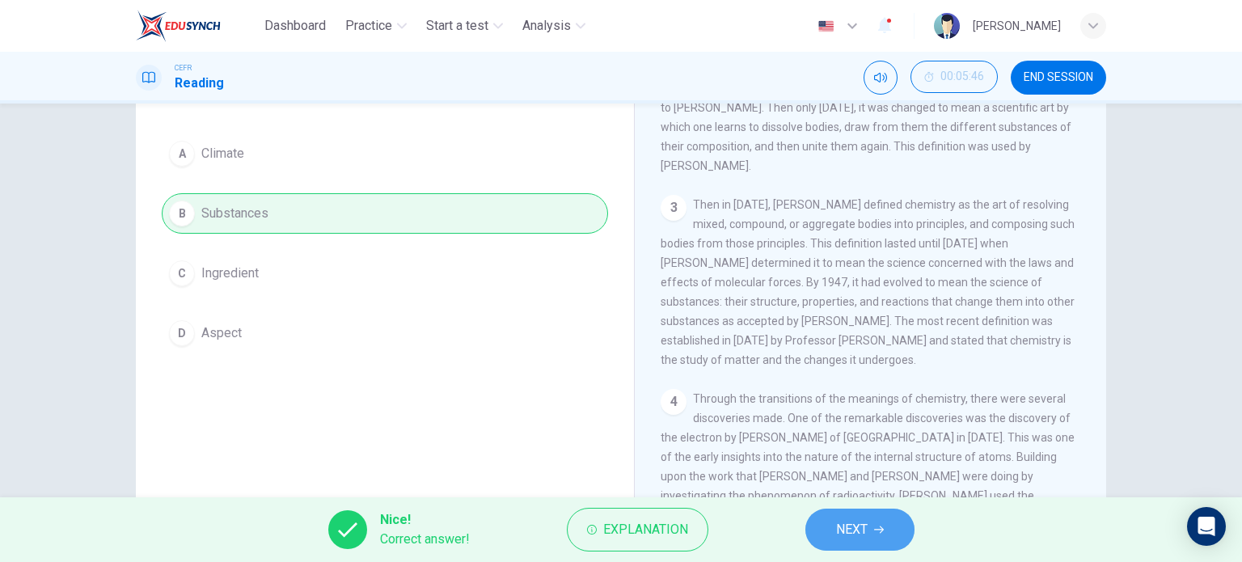
click at [870, 519] on button "NEXT" at bounding box center [859, 530] width 109 height 42
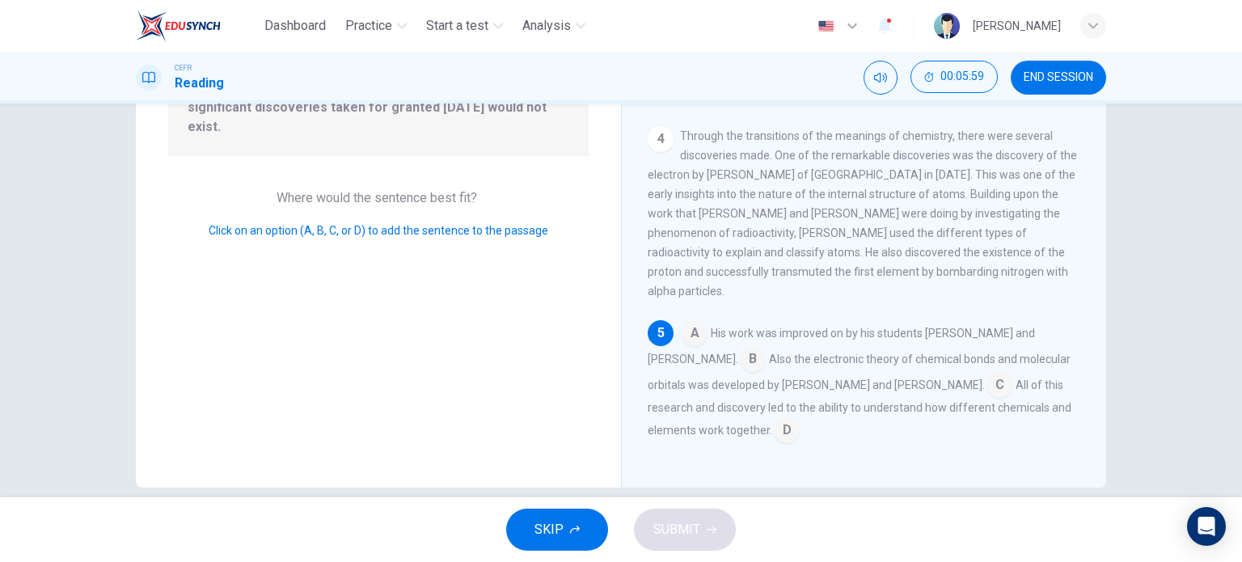
scroll to position [209, 0]
click at [627, 399] on div "Chemistry 1 Chemistry is the study of the composition, structure, properties, a…" at bounding box center [863, 207] width 485 height 562
click at [774, 436] on input at bounding box center [787, 433] width 26 height 26
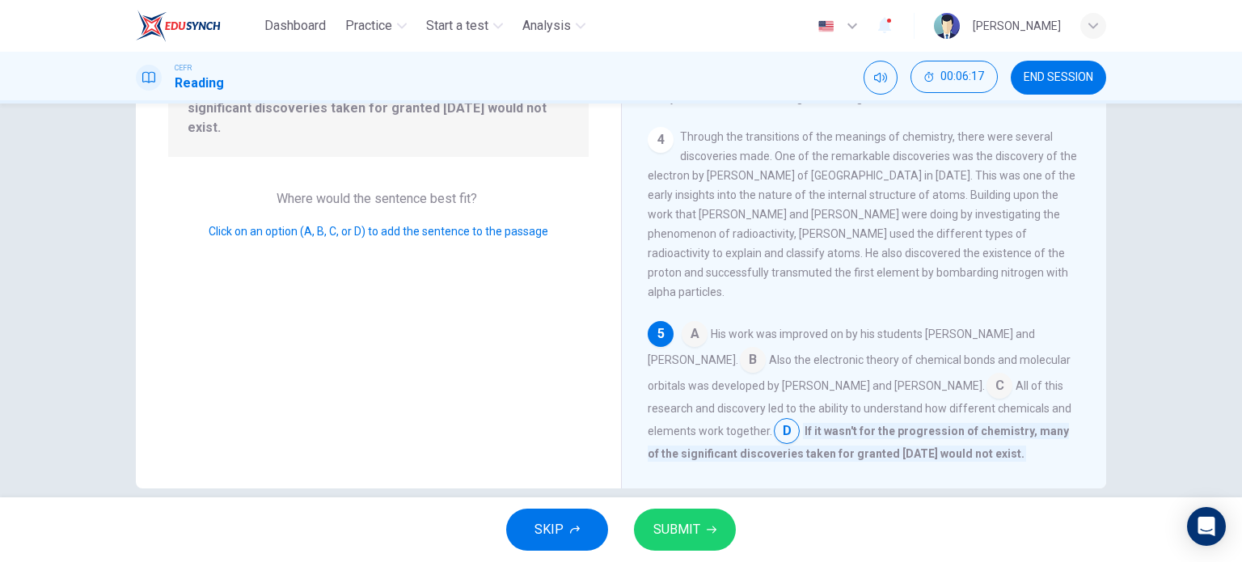
click at [702, 530] on button "SUBMIT" at bounding box center [685, 530] width 102 height 42
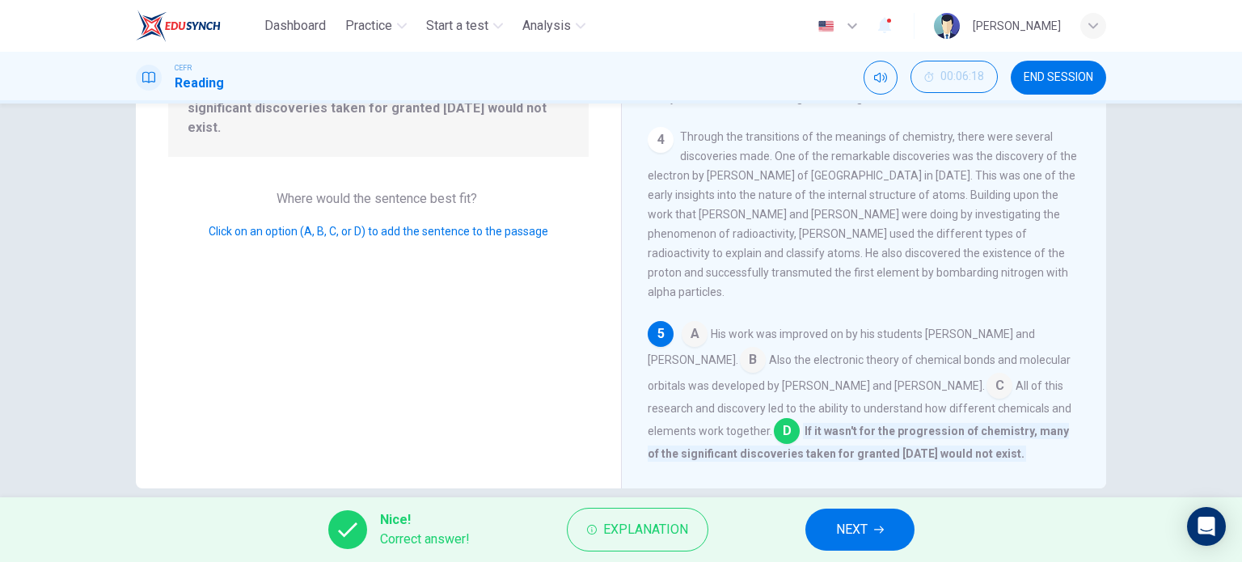
click at [854, 530] on span "NEXT" at bounding box center [852, 529] width 32 height 23
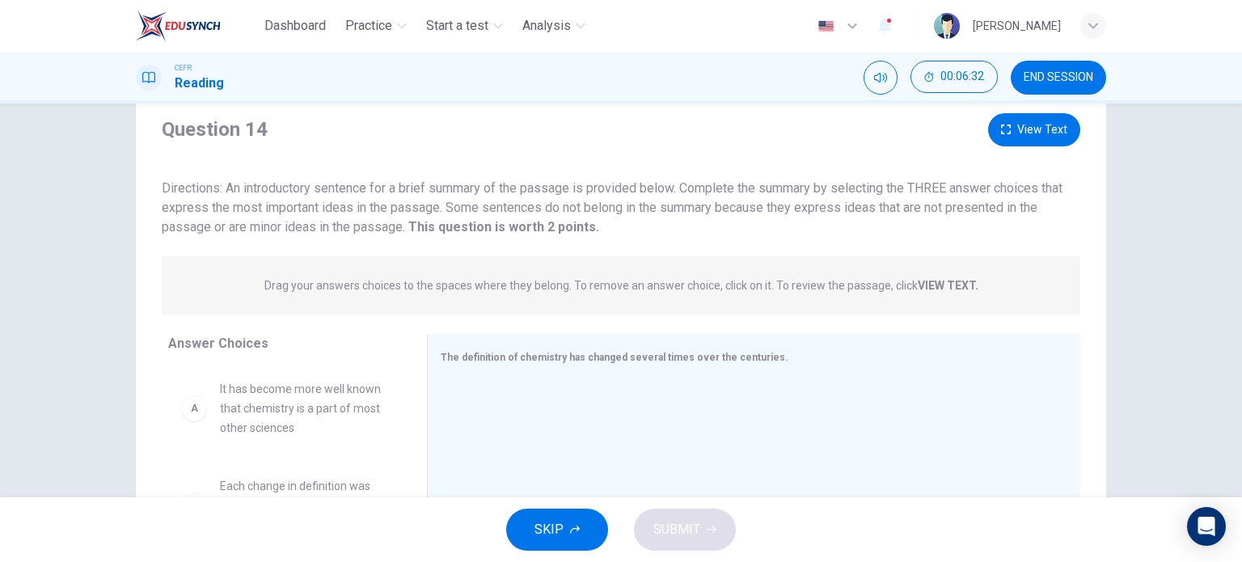
scroll to position [50, 0]
click at [1035, 132] on button "View Text" at bounding box center [1034, 128] width 92 height 33
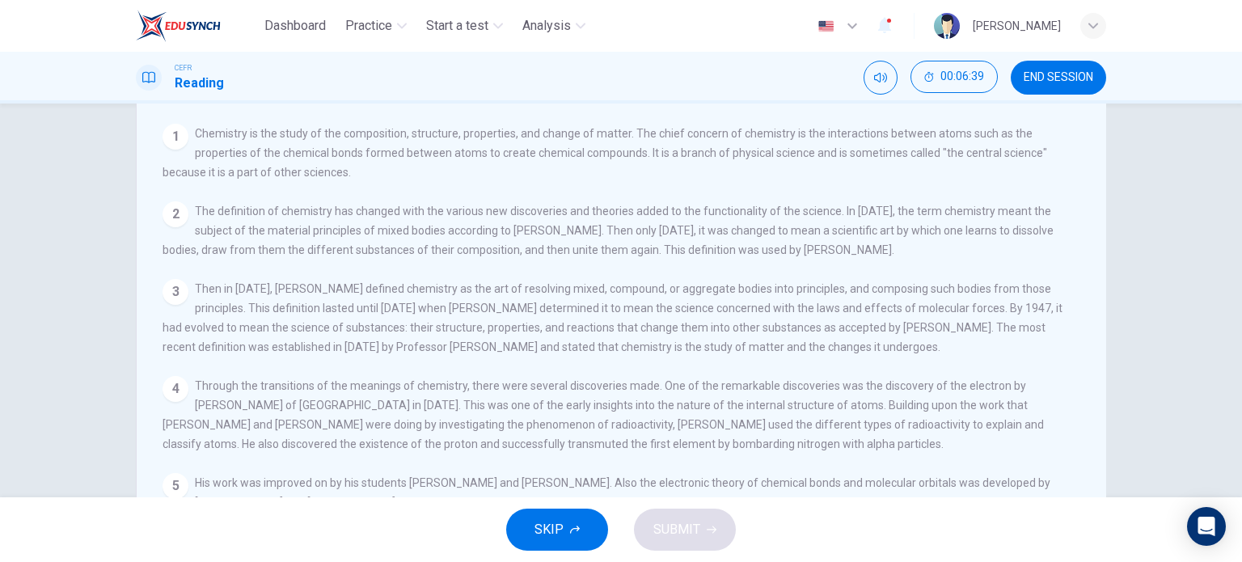
scroll to position [0, 0]
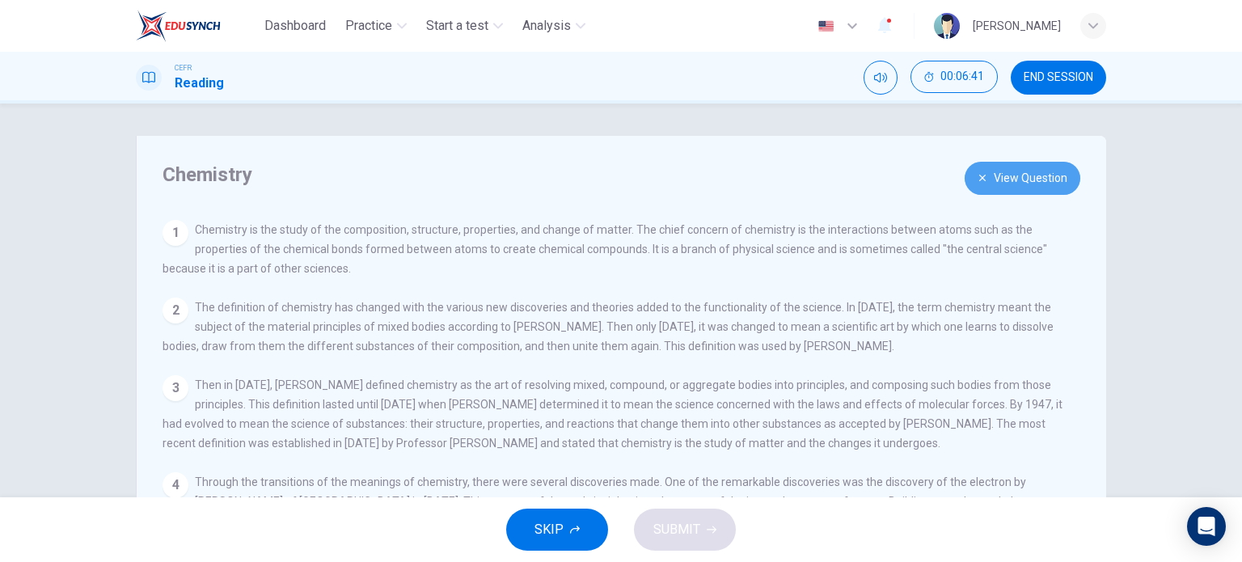
click at [1003, 184] on button "View Question" at bounding box center [1023, 178] width 116 height 33
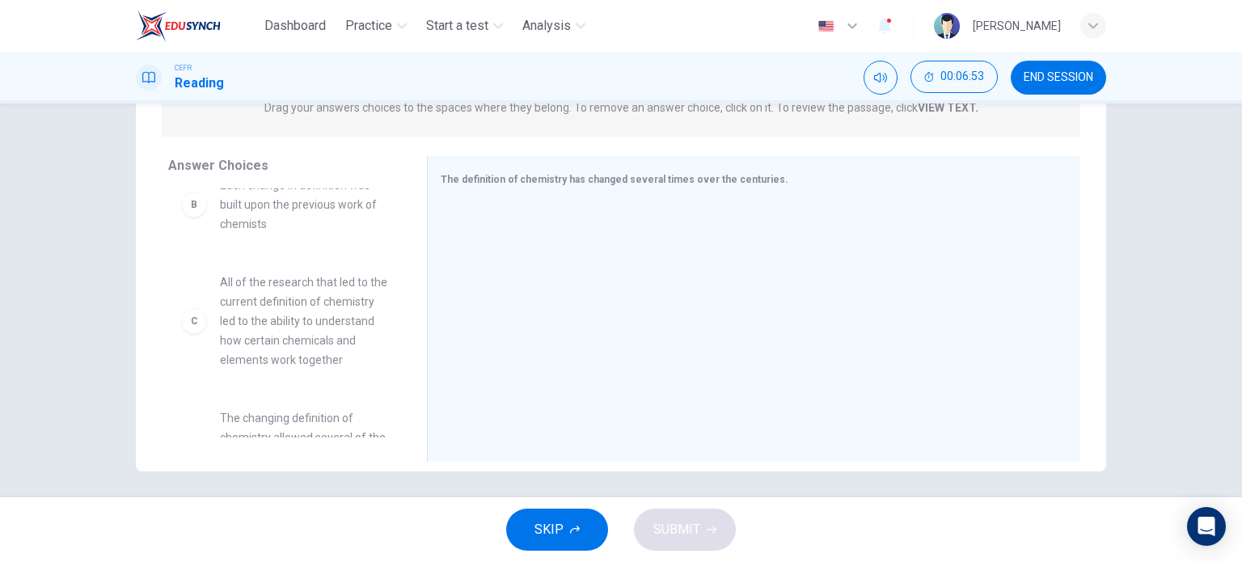
scroll to position [123, 0]
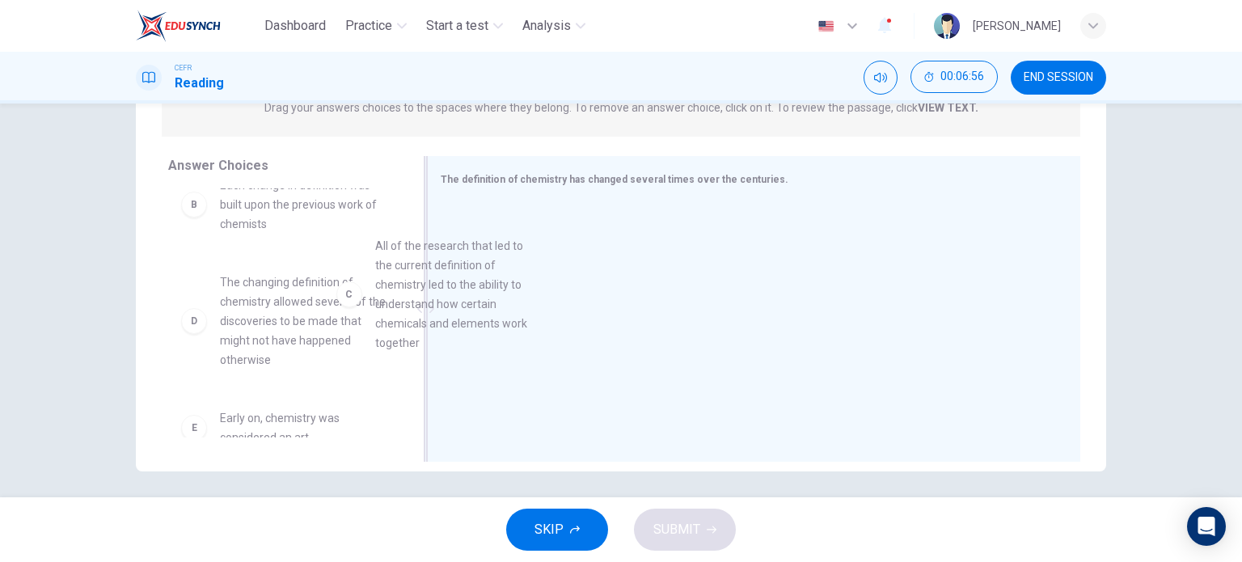
drag, startPoint x: 310, startPoint y: 343, endPoint x: 530, endPoint y: 300, distance: 224.9
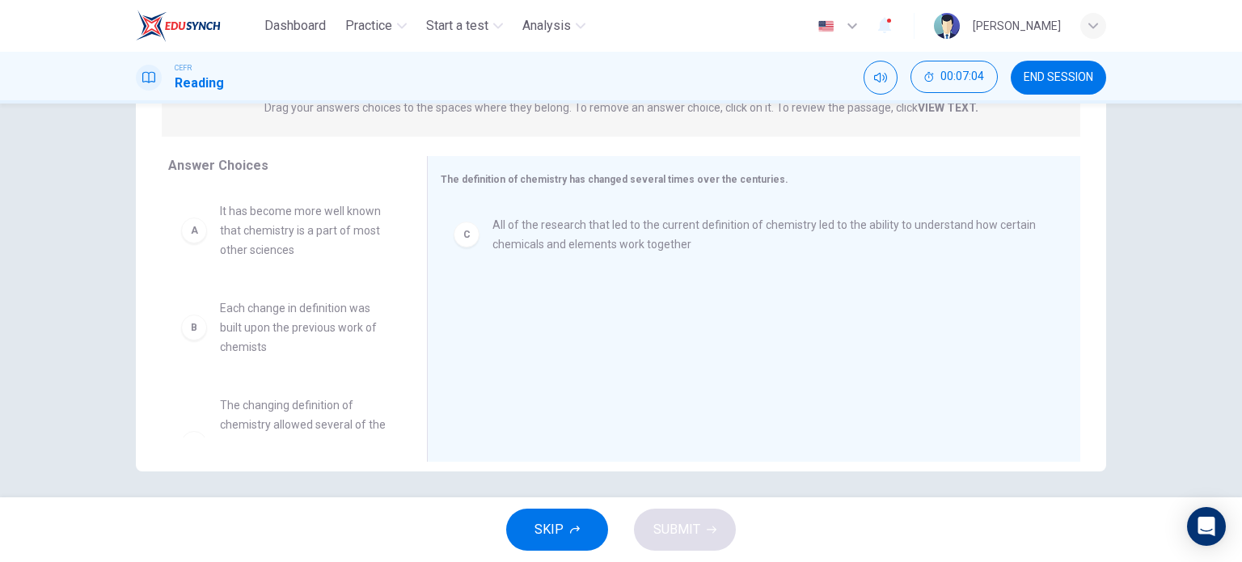
scroll to position [0, 0]
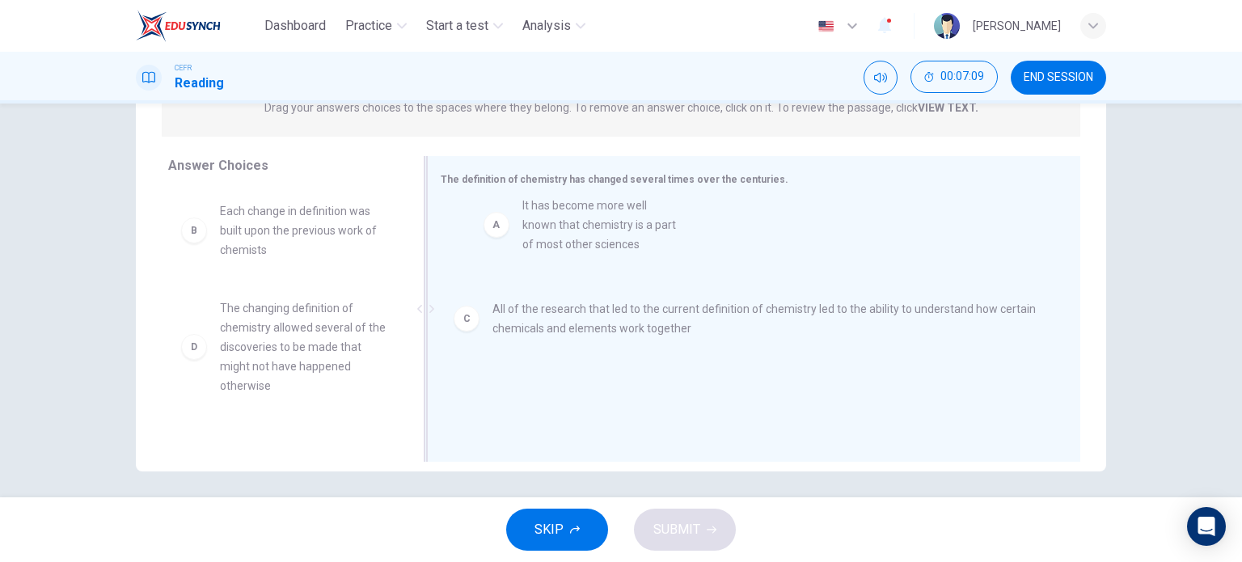
drag, startPoint x: 263, startPoint y: 243, endPoint x: 580, endPoint y: 239, distance: 317.0
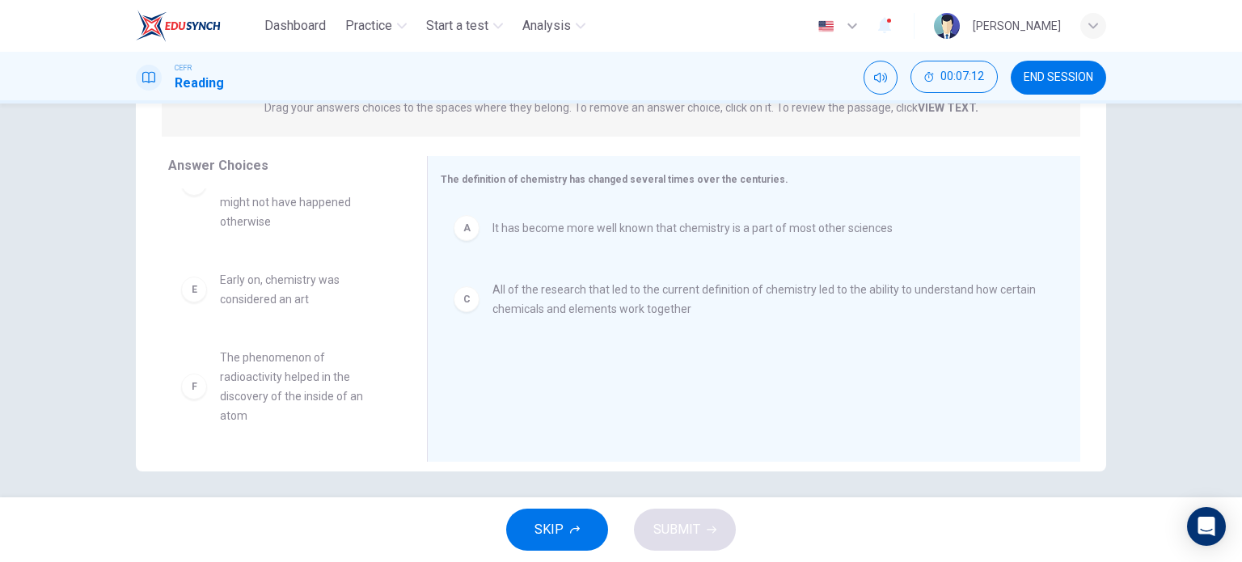
scroll to position [163, 0]
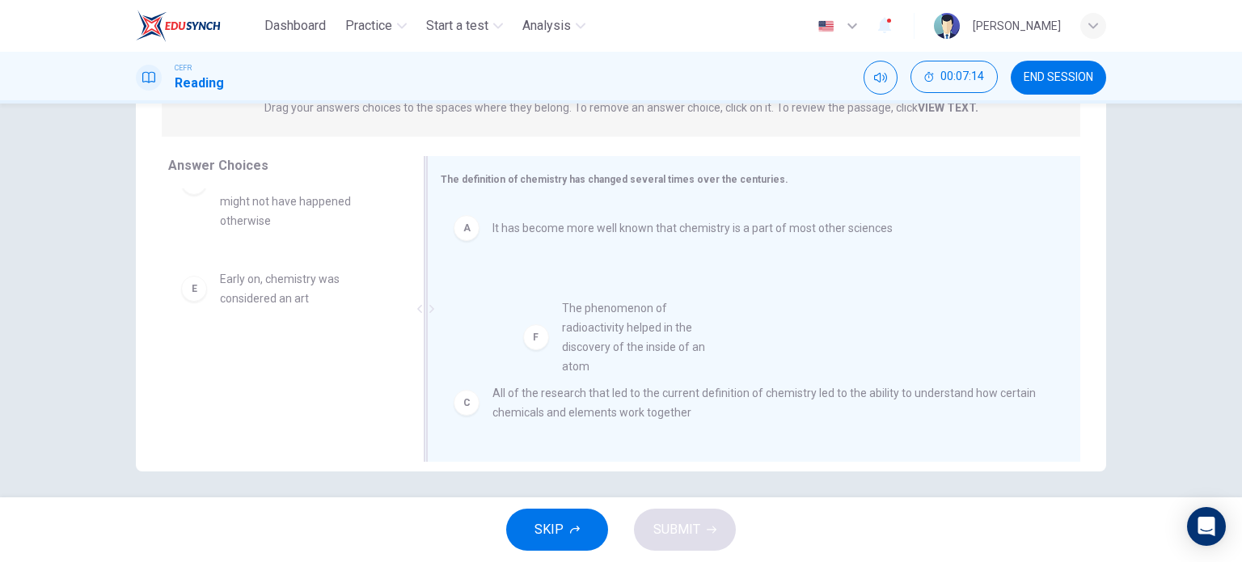
drag, startPoint x: 270, startPoint y: 420, endPoint x: 641, endPoint y: 368, distance: 374.9
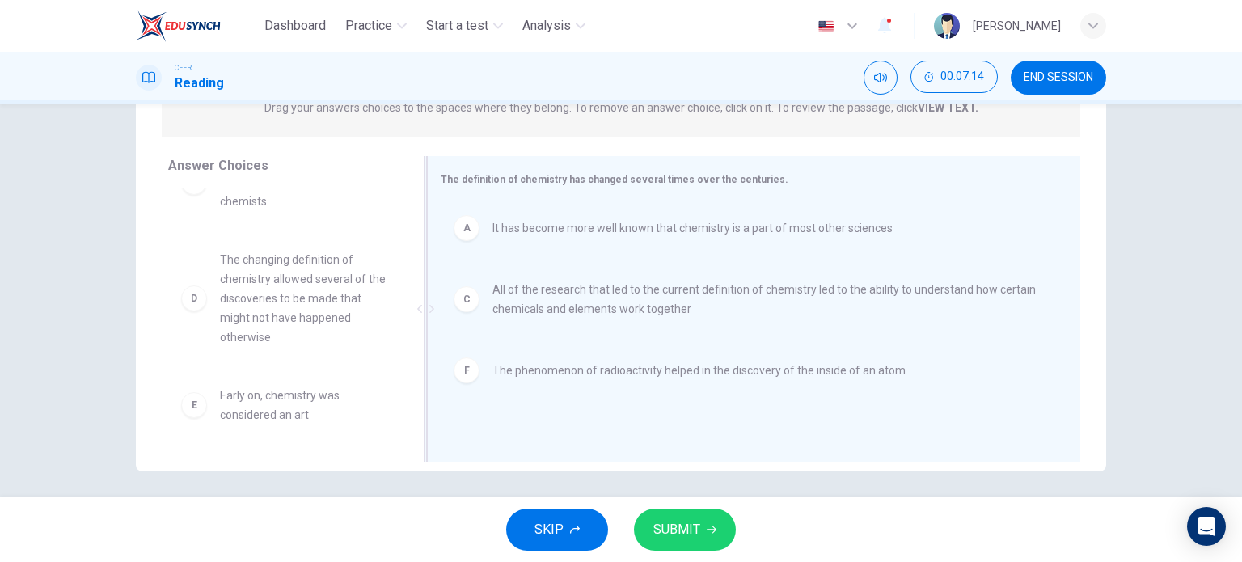
scroll to position [49, 0]
click at [698, 528] on span "SUBMIT" at bounding box center [676, 529] width 47 height 23
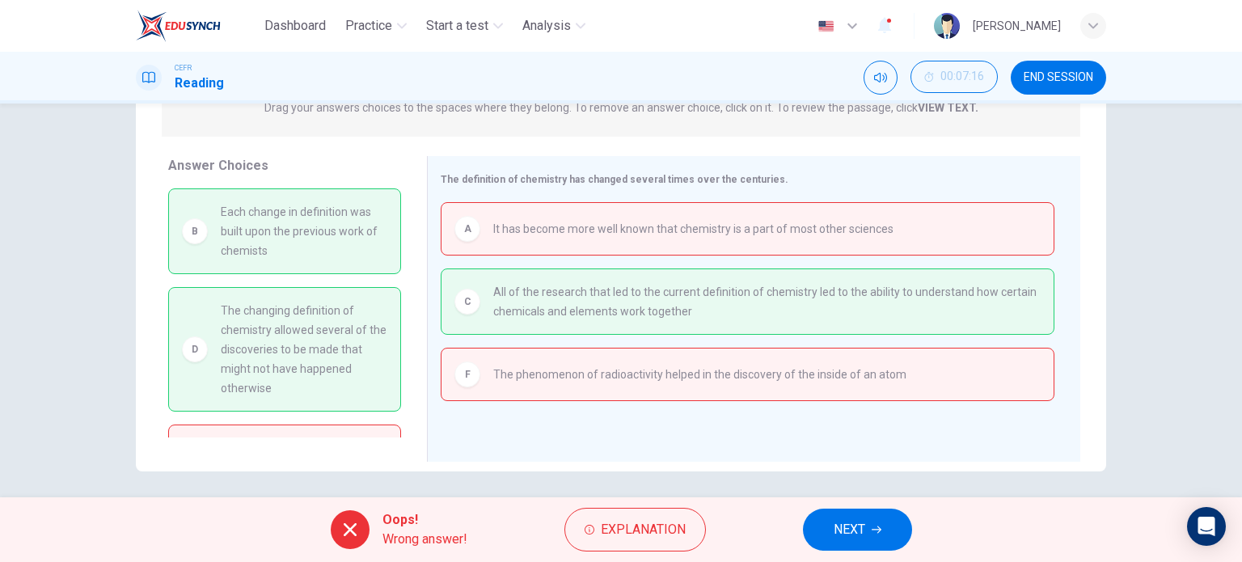
scroll to position [0, 0]
click at [819, 526] on button "NEXT" at bounding box center [857, 530] width 109 height 42
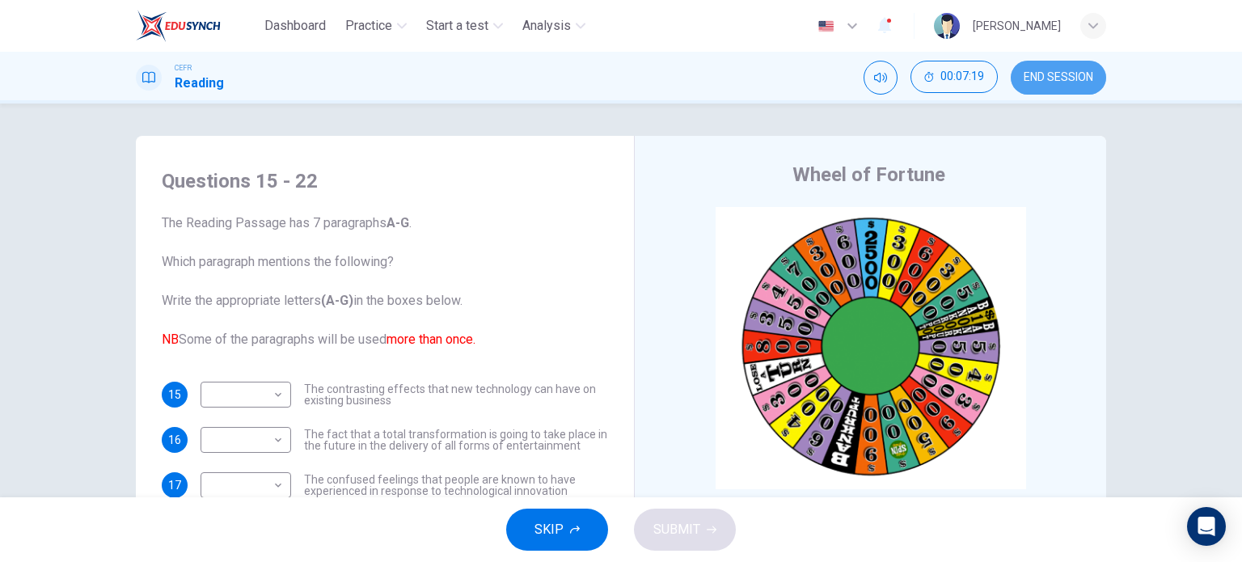
click at [1061, 75] on span "END SESSION" at bounding box center [1059, 77] width 70 height 13
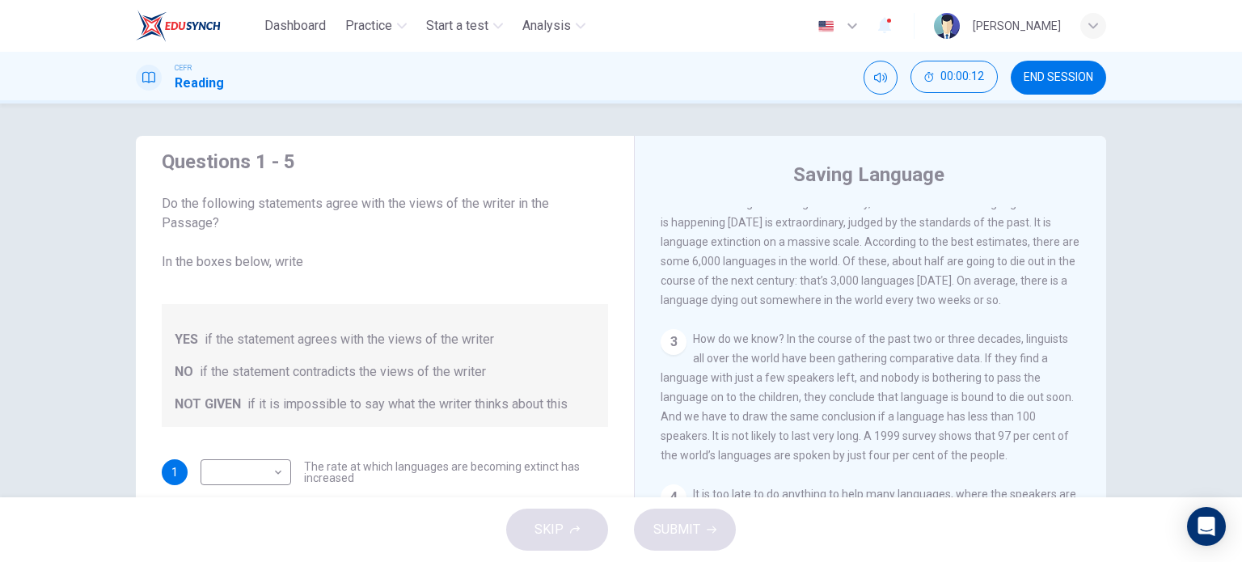
scroll to position [450, 0]
click at [826, 300] on span "There is nothing unusual about a single language dying. Communities have come a…" at bounding box center [870, 243] width 419 height 129
click at [1060, 90] on button "END SESSION" at bounding box center [1058, 78] width 95 height 34
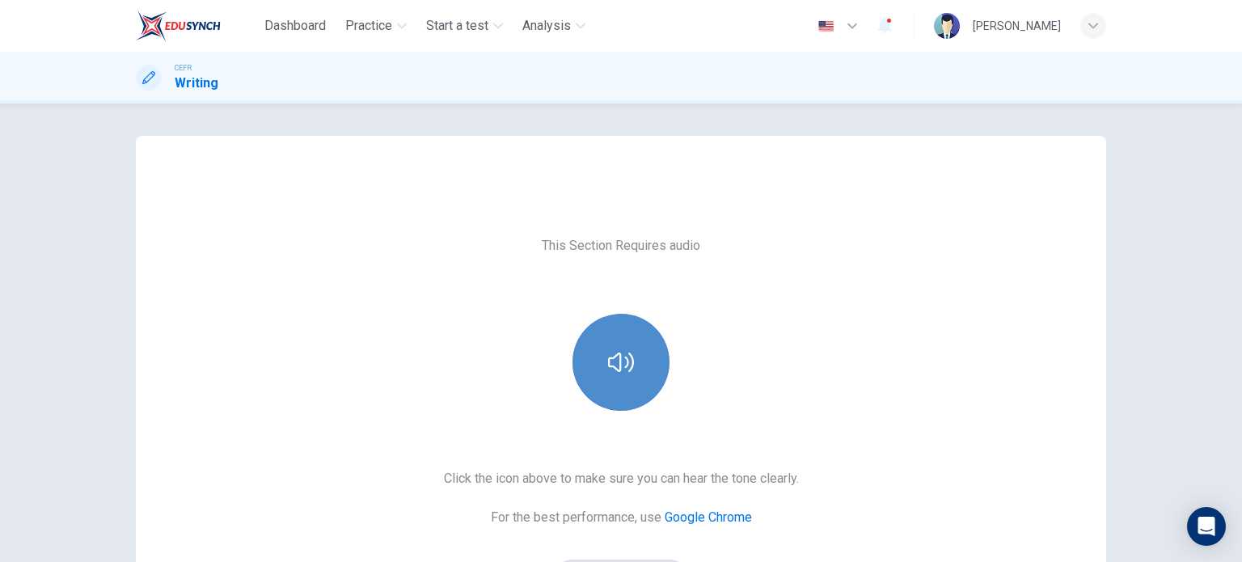
click at [627, 388] on button "button" at bounding box center [620, 362] width 97 height 97
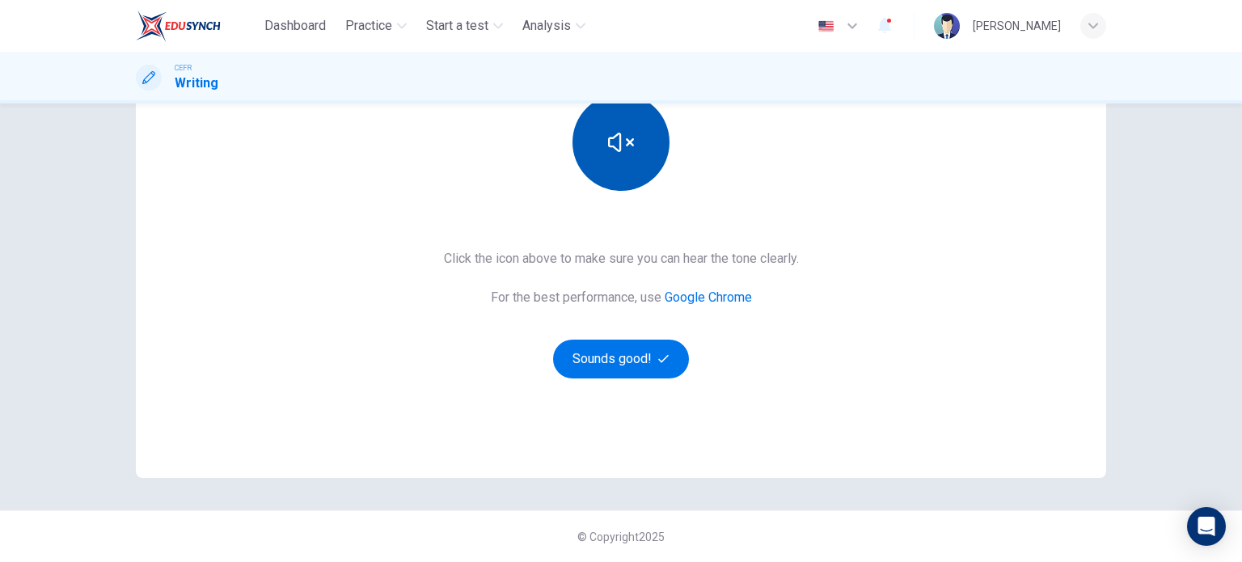
scroll to position [220, 0]
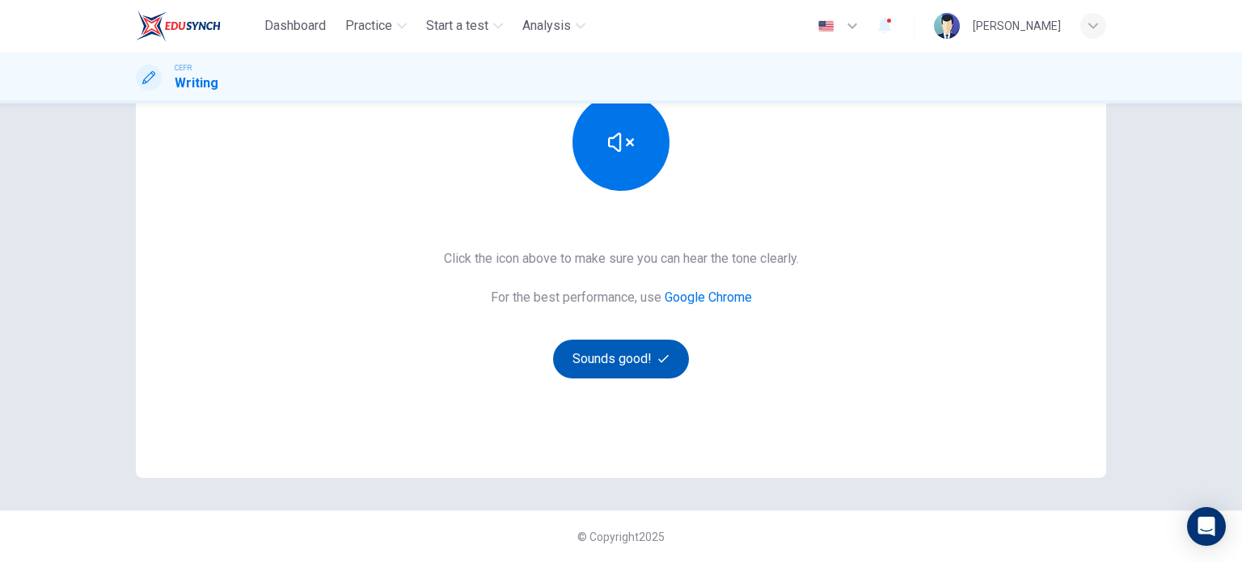
click at [649, 361] on button "Sounds good!" at bounding box center [621, 359] width 136 height 39
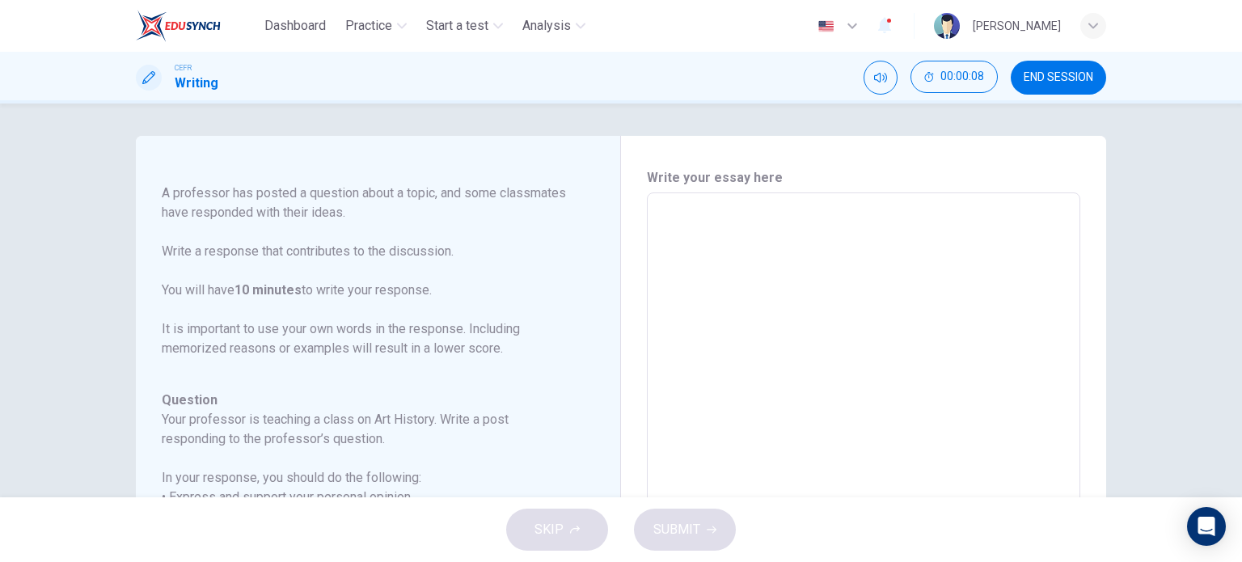
scroll to position [43, 0]
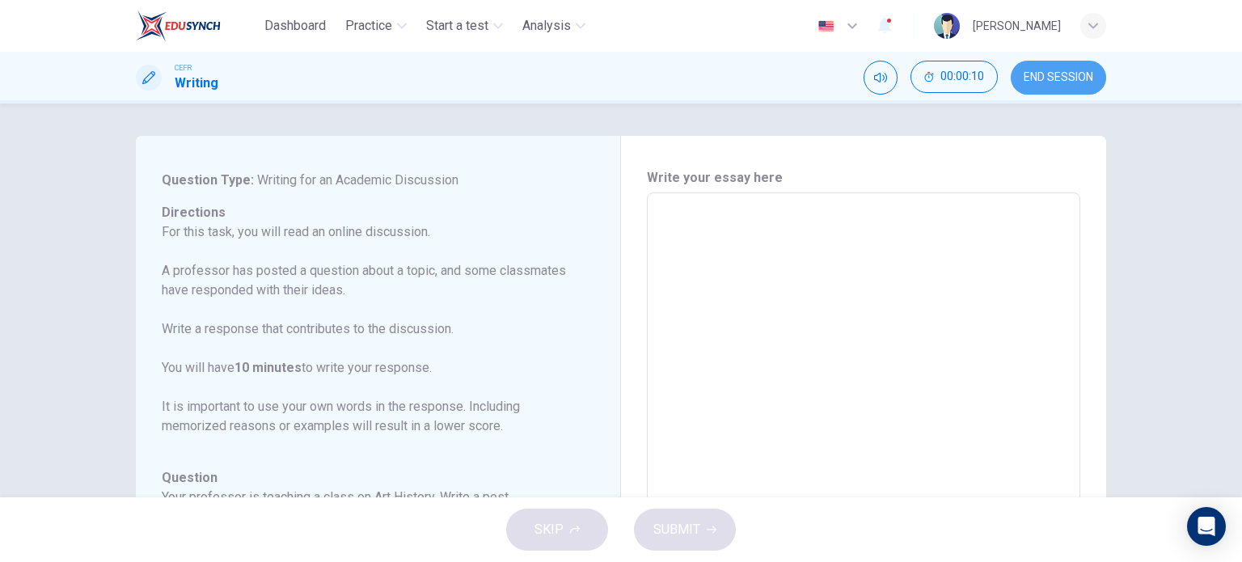
click at [1014, 85] on button "END SESSION" at bounding box center [1058, 78] width 95 height 34
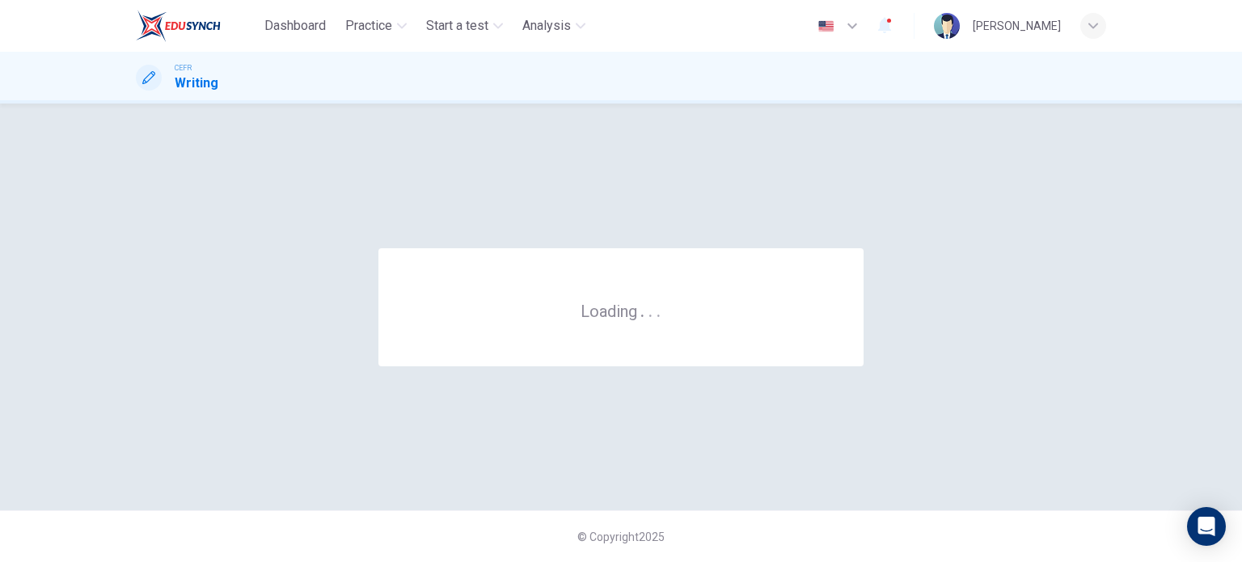
scroll to position [0, 0]
